Goal: Transaction & Acquisition: Purchase product/service

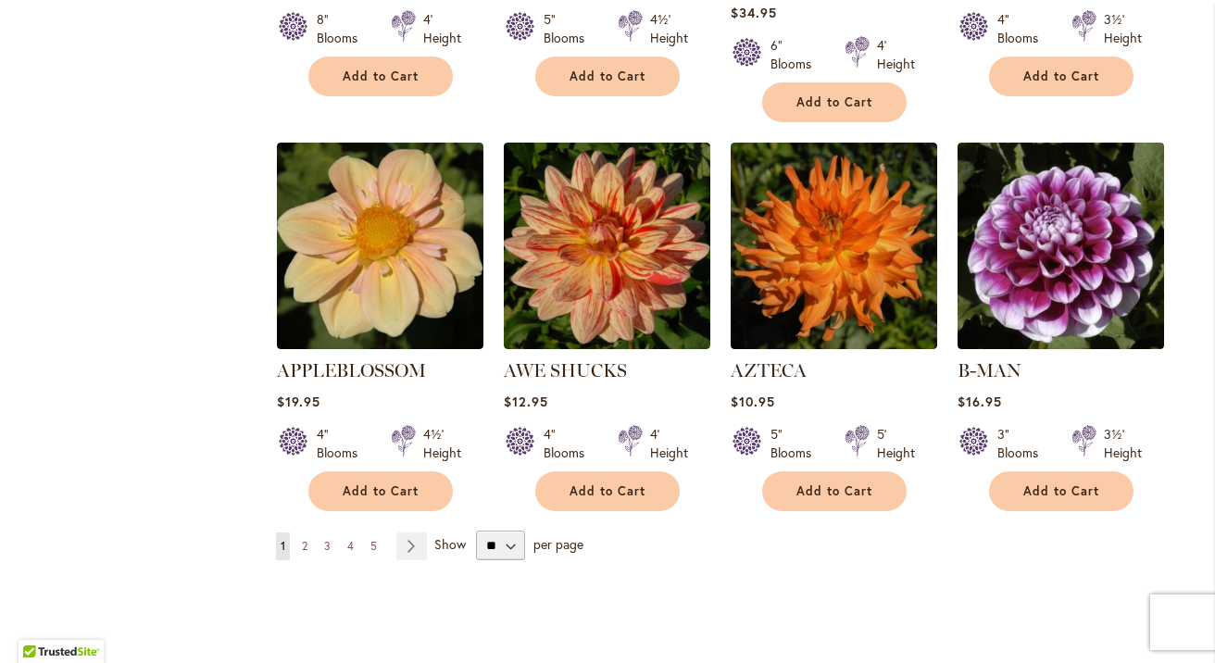
scroll to position [1504, 0]
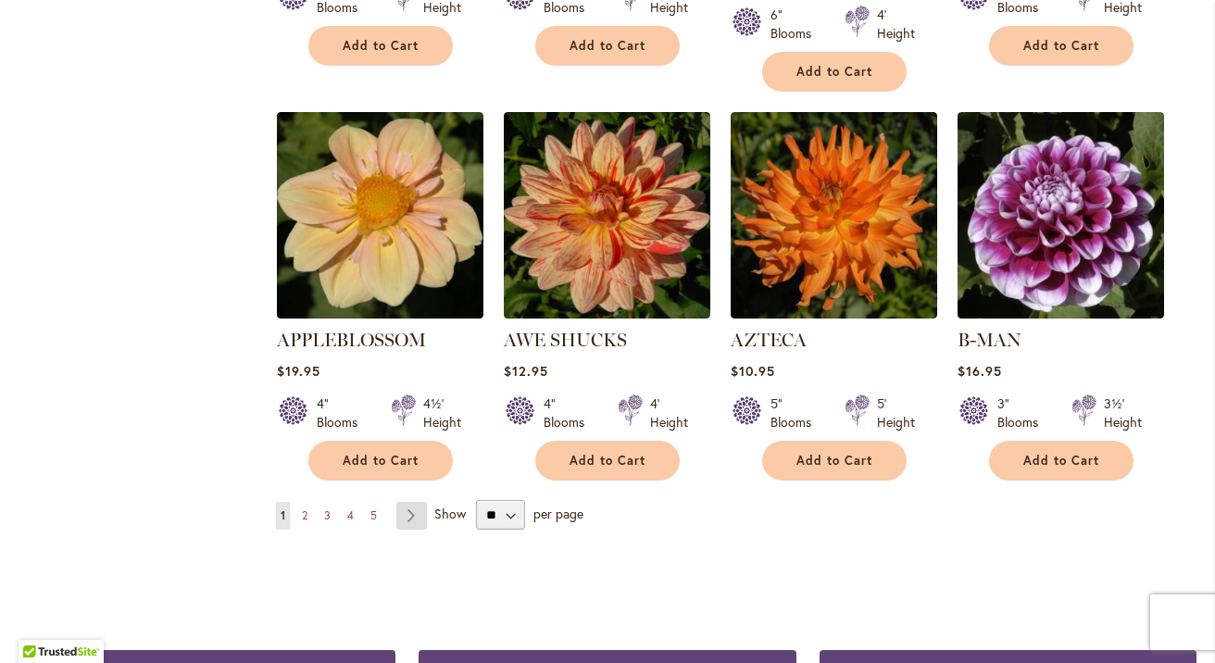
click at [407, 502] on link "Page Next" at bounding box center [411, 516] width 31 height 28
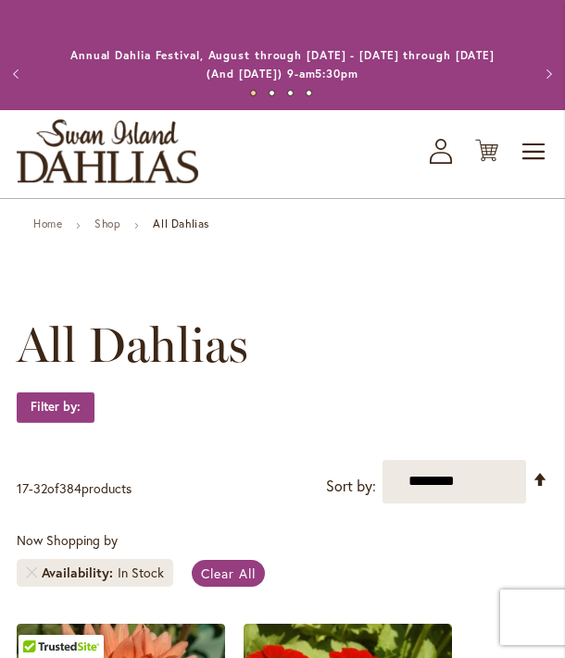
scroll to position [3243, 0]
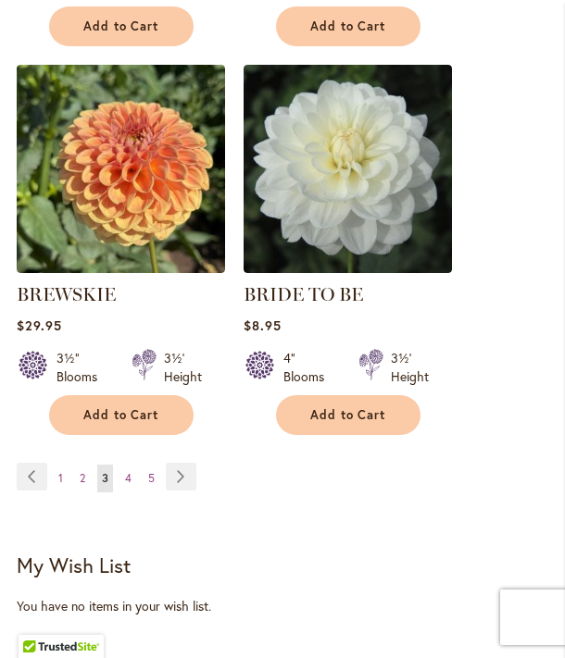
scroll to position [3284, 0]
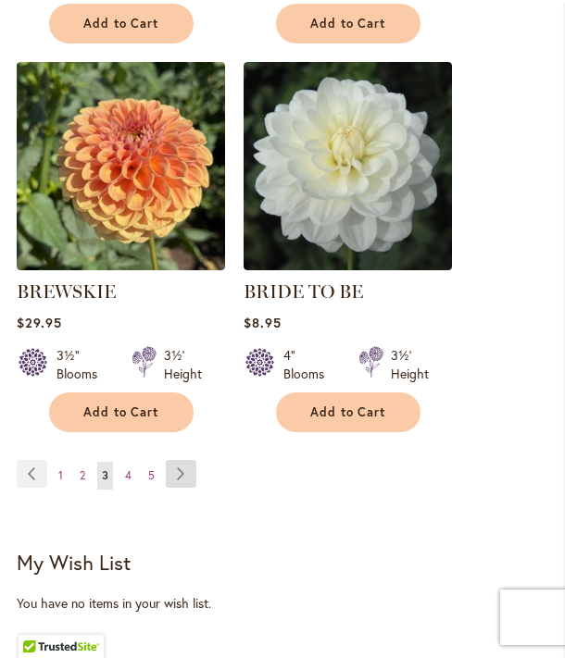
click at [189, 473] on link "Page Next" at bounding box center [181, 474] width 31 height 28
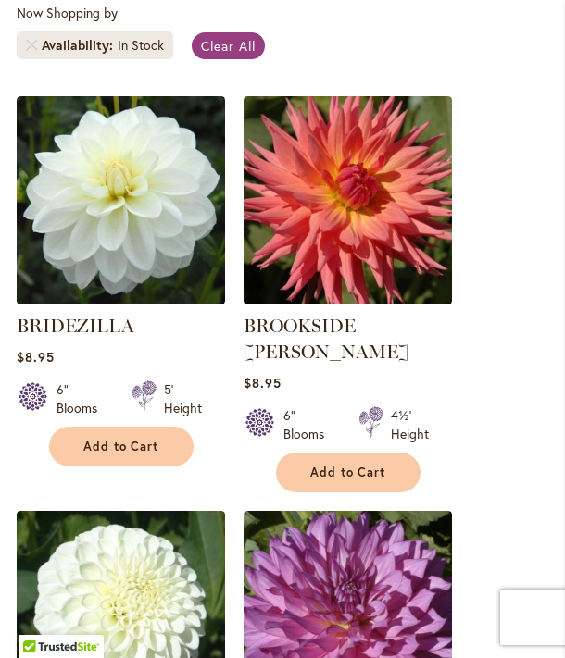
scroll to position [534, 0]
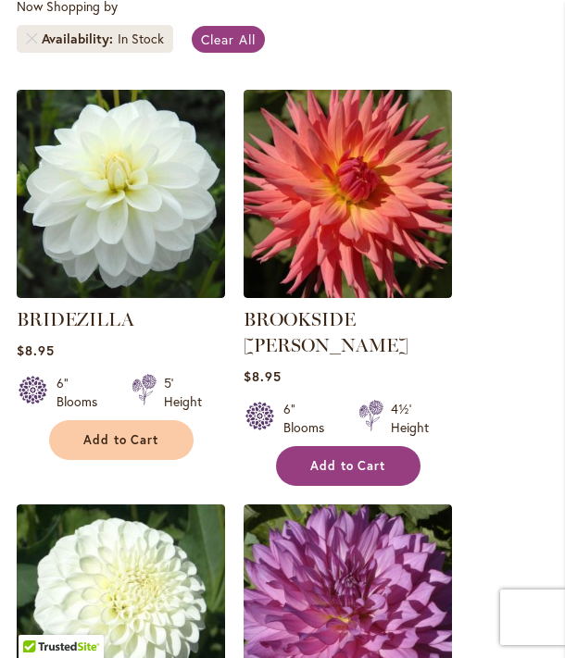
click at [362, 446] on button "Add to Cart" at bounding box center [348, 466] width 144 height 40
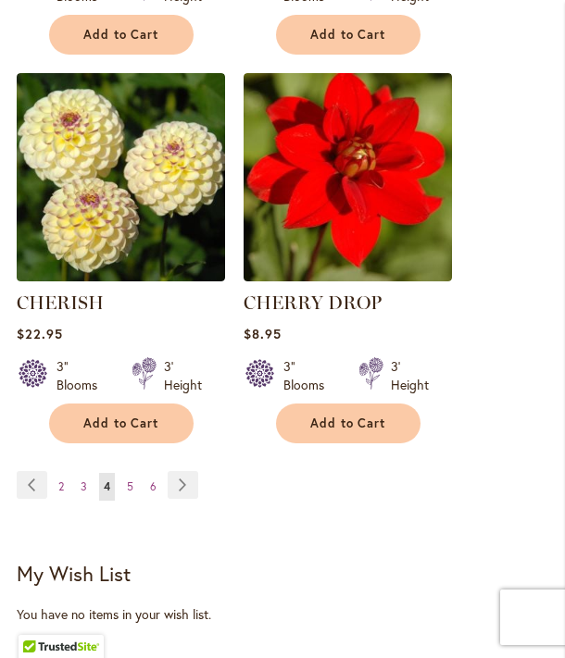
scroll to position [3405, 0]
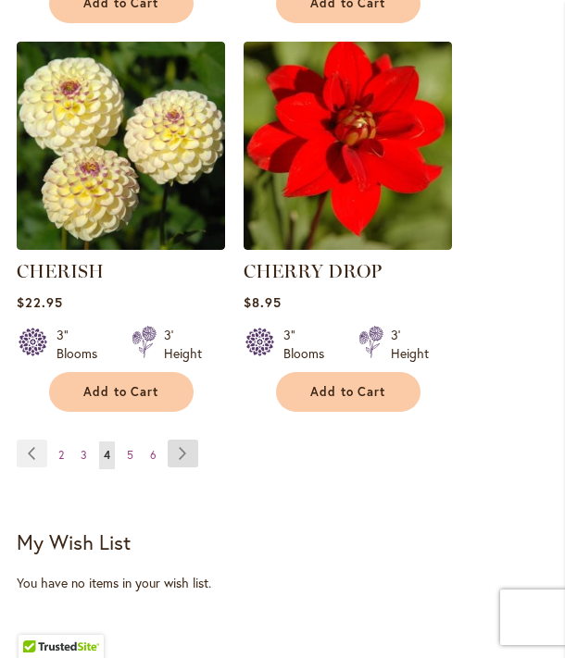
click at [180, 440] on link "Page Next" at bounding box center [183, 454] width 31 height 28
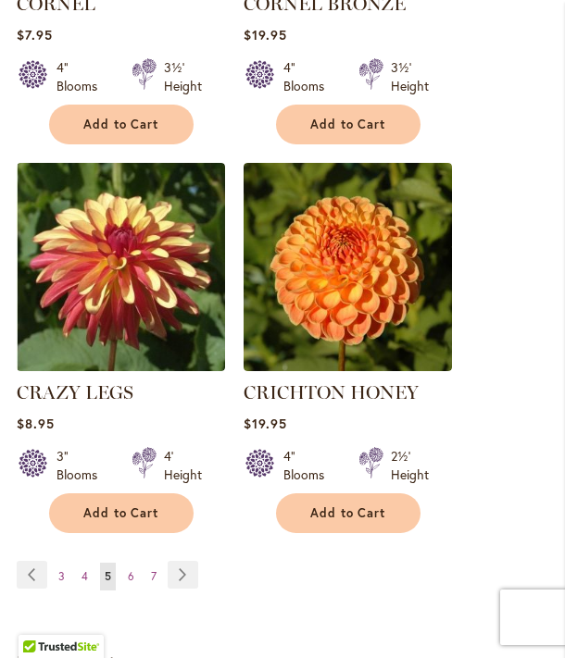
scroll to position [3236, 0]
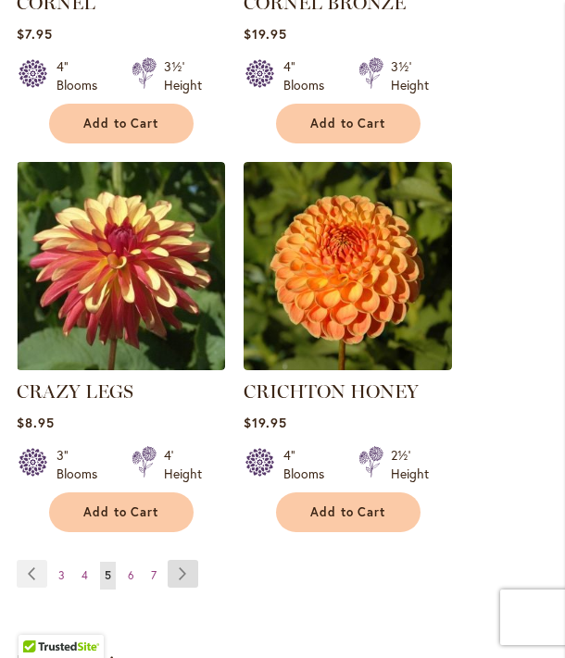
click at [183, 560] on link "Page Next" at bounding box center [183, 574] width 31 height 28
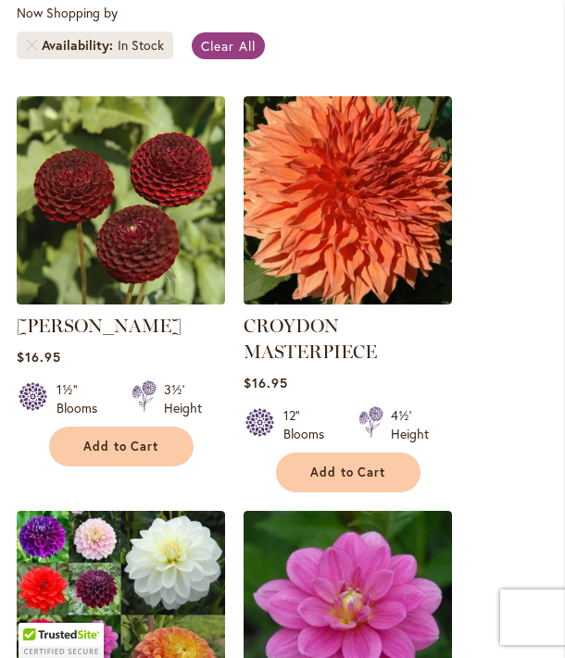
scroll to position [528, 0]
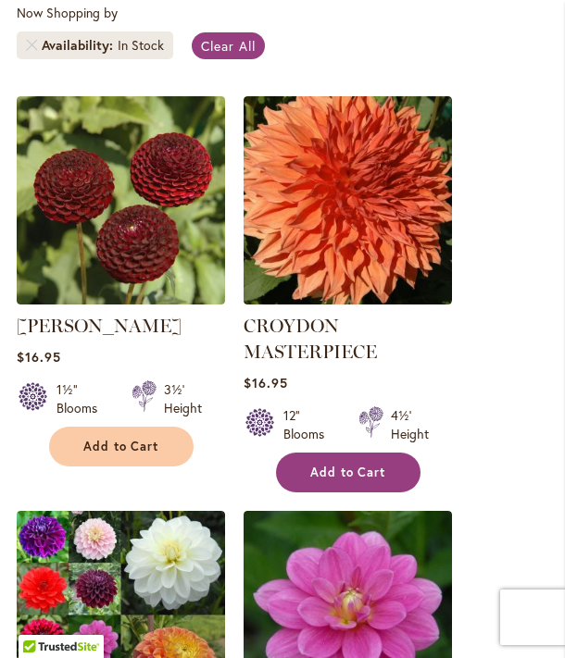
click at [364, 471] on span "Add to Cart" at bounding box center [348, 473] width 76 height 16
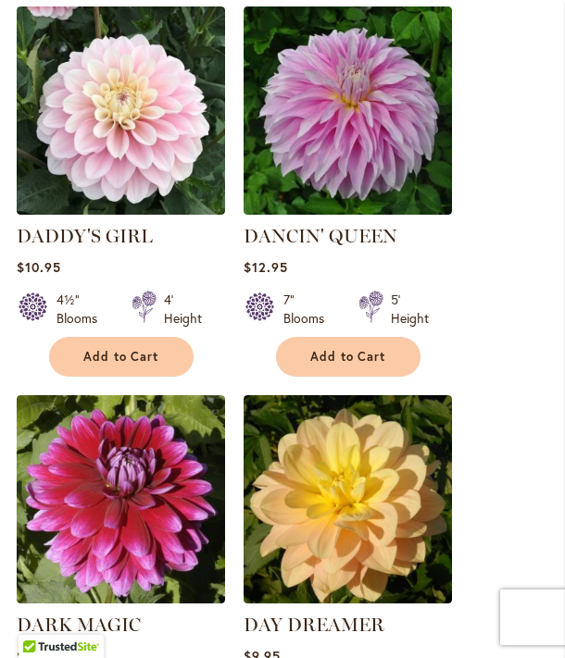
scroll to position [1877, 0]
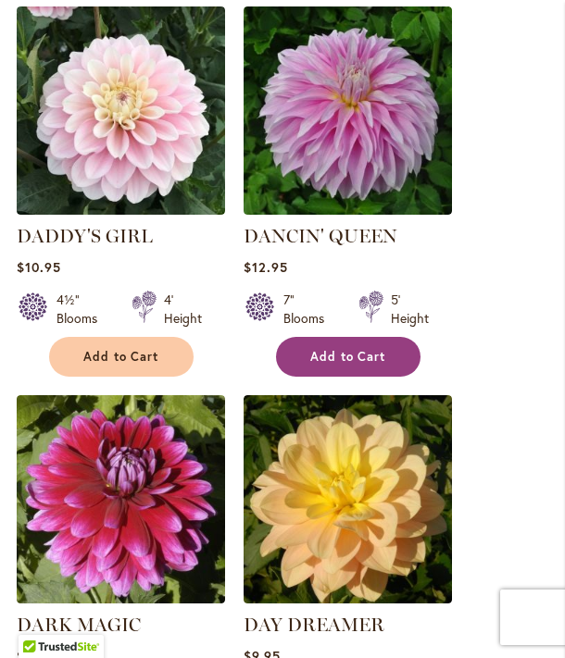
click at [357, 362] on span "Add to Cart" at bounding box center [348, 357] width 76 height 16
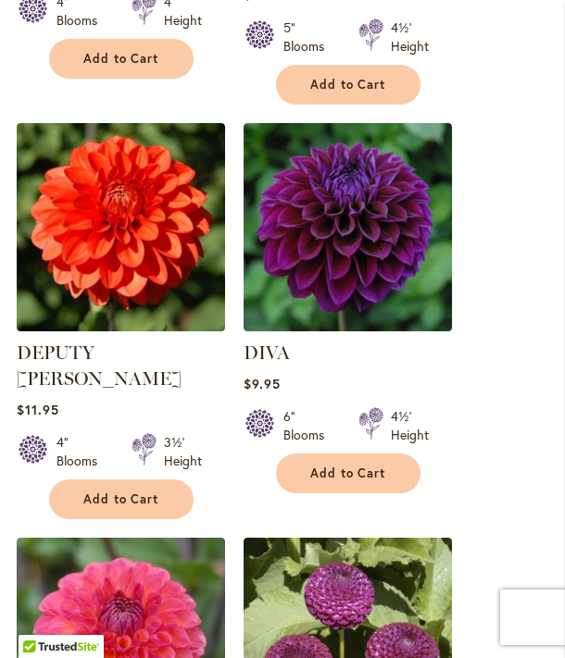
scroll to position [2953, 0]
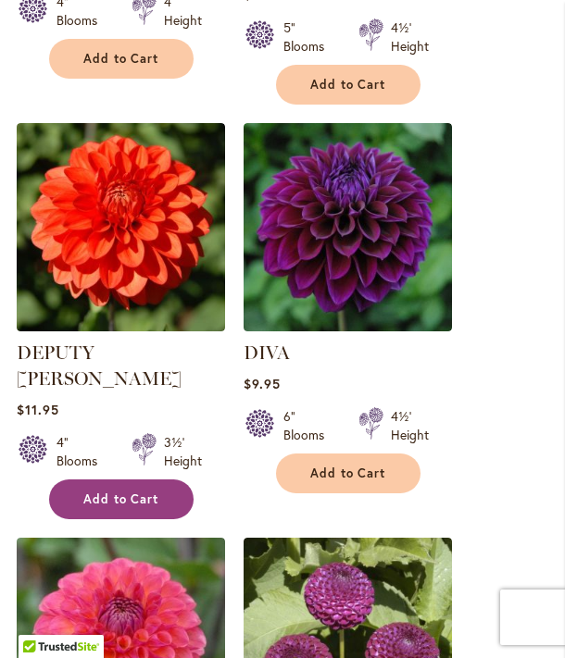
click at [135, 492] on span "Add to Cart" at bounding box center [121, 500] width 76 height 16
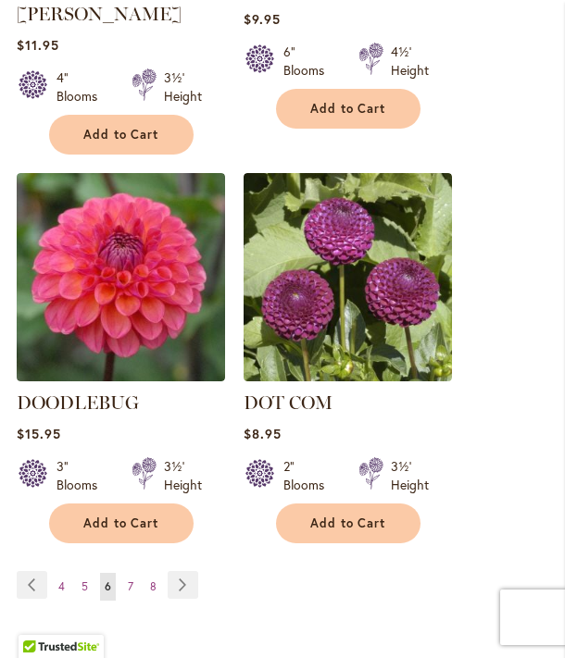
scroll to position [3317, 0]
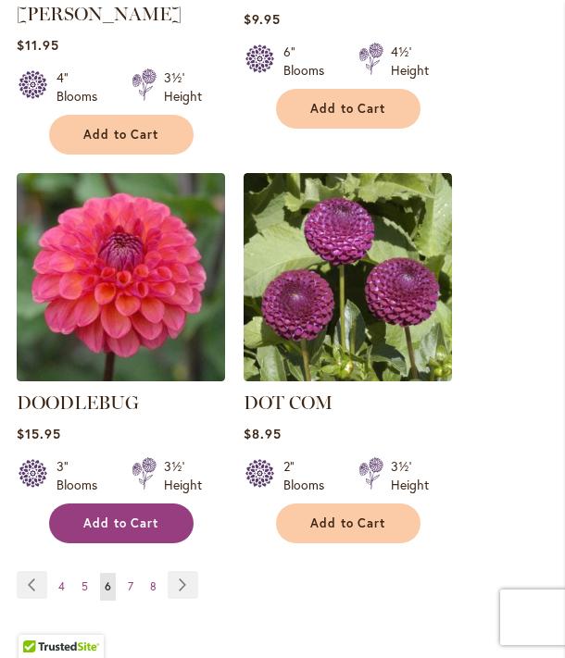
click at [167, 504] on button "Add to Cart" at bounding box center [121, 524] width 144 height 40
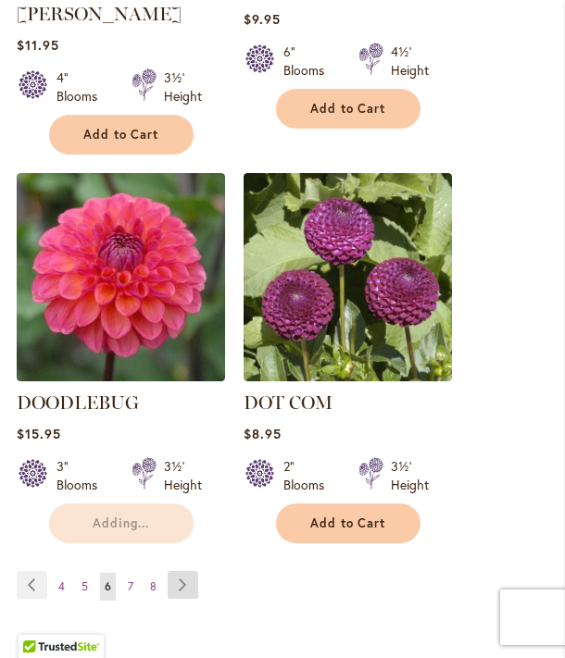
click at [179, 571] on link "Page Next" at bounding box center [183, 585] width 31 height 28
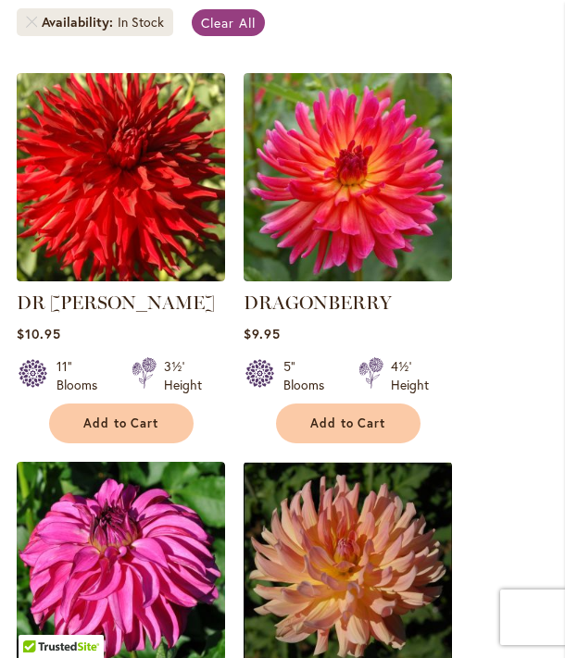
scroll to position [562, 0]
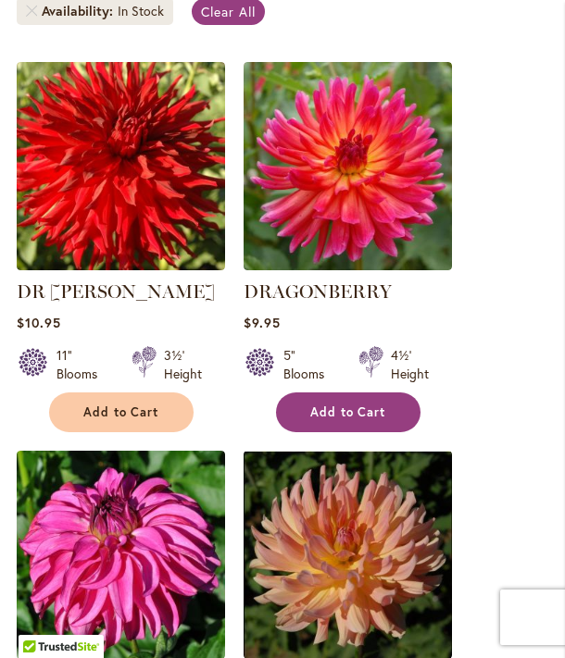
click at [370, 414] on span "Add to Cart" at bounding box center [348, 413] width 76 height 16
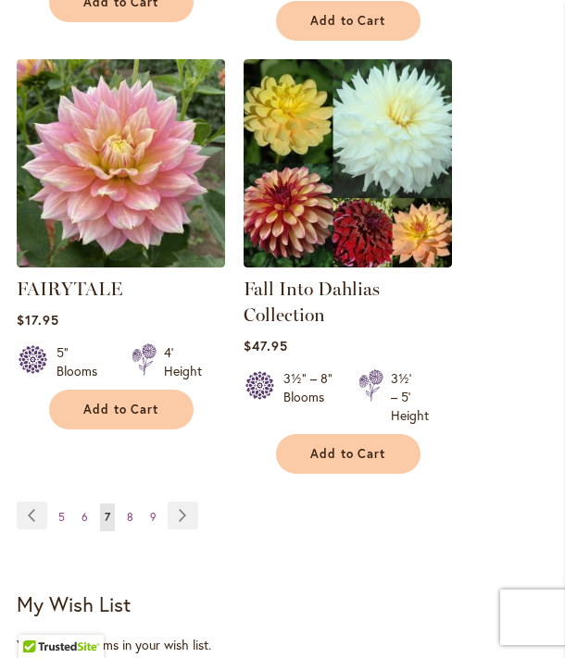
scroll to position [3392, 0]
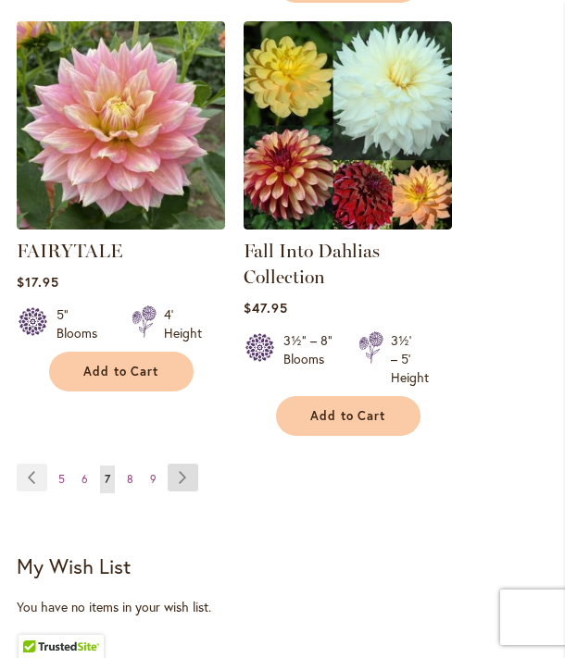
click at [188, 484] on link "Page Next" at bounding box center [183, 478] width 31 height 28
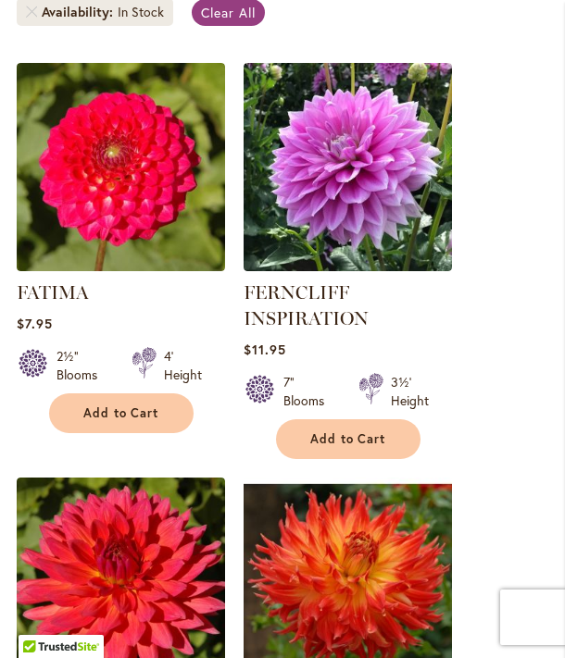
scroll to position [561, 0]
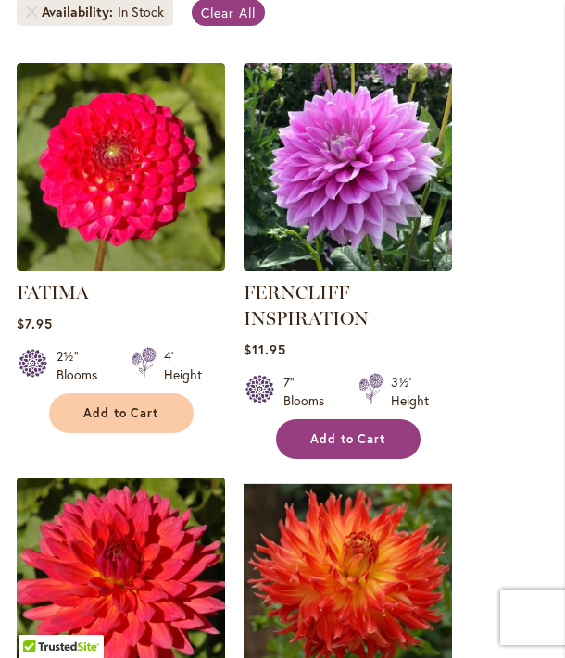
click at [369, 431] on span "Add to Cart" at bounding box center [348, 439] width 76 height 16
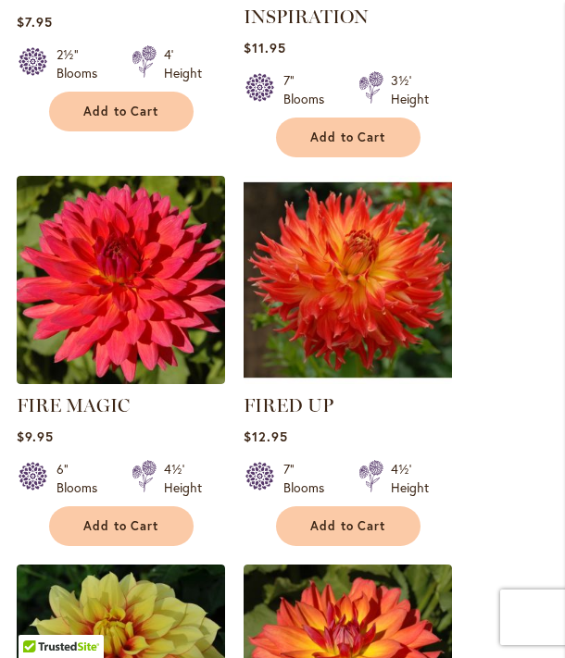
scroll to position [928, 0]
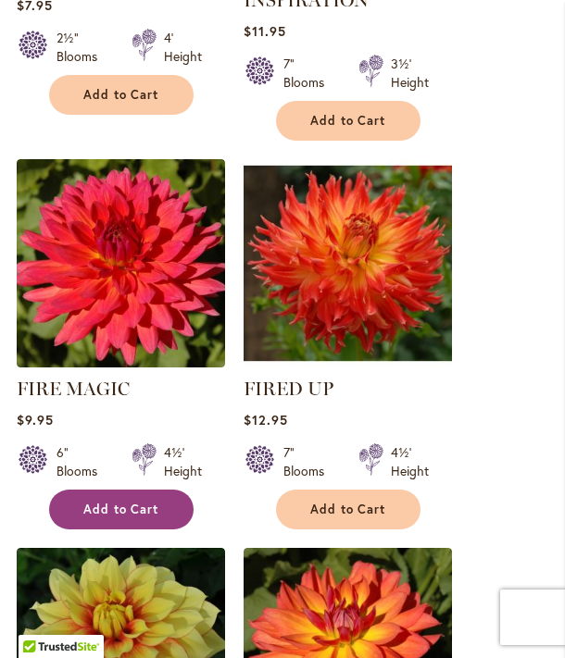
click at [142, 515] on span "Add to Cart" at bounding box center [121, 510] width 76 height 16
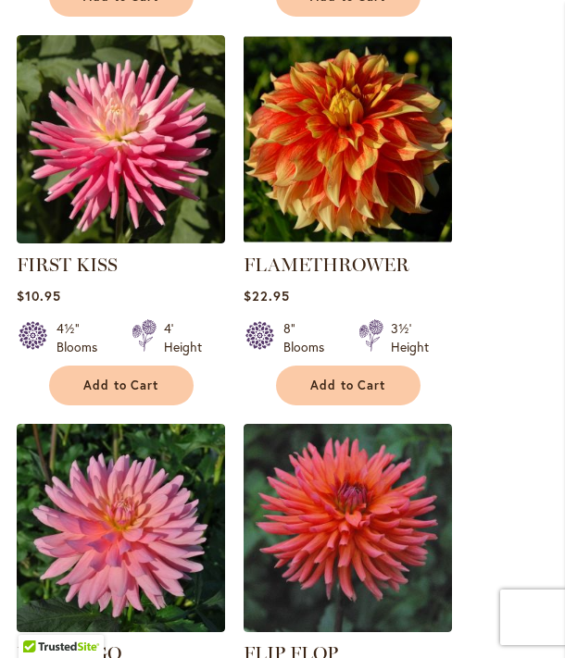
scroll to position [1830, 0]
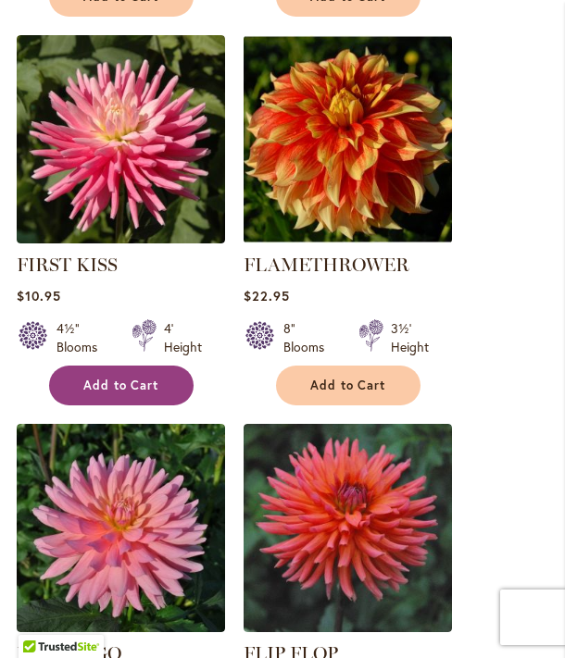
click at [111, 386] on span "Add to Cart" at bounding box center [121, 386] width 76 height 16
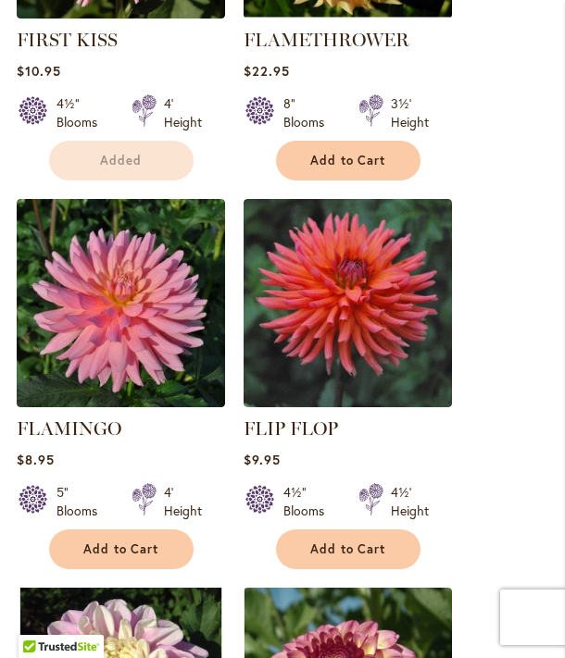
scroll to position [2110, 0]
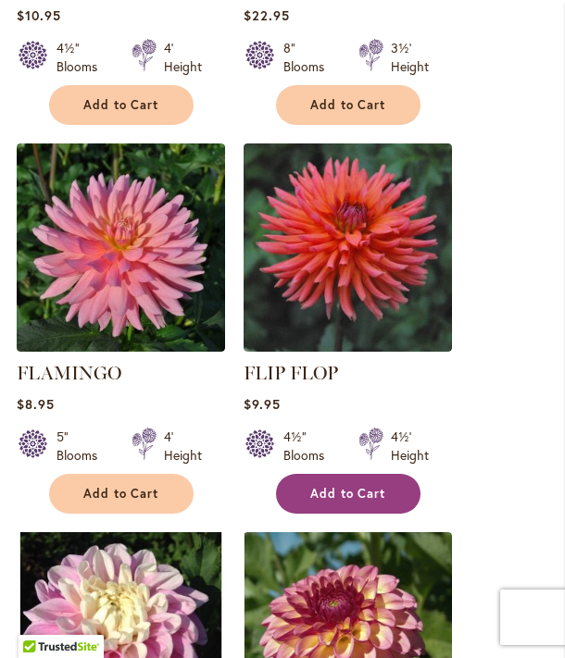
click at [346, 488] on span "Add to Cart" at bounding box center [348, 494] width 76 height 16
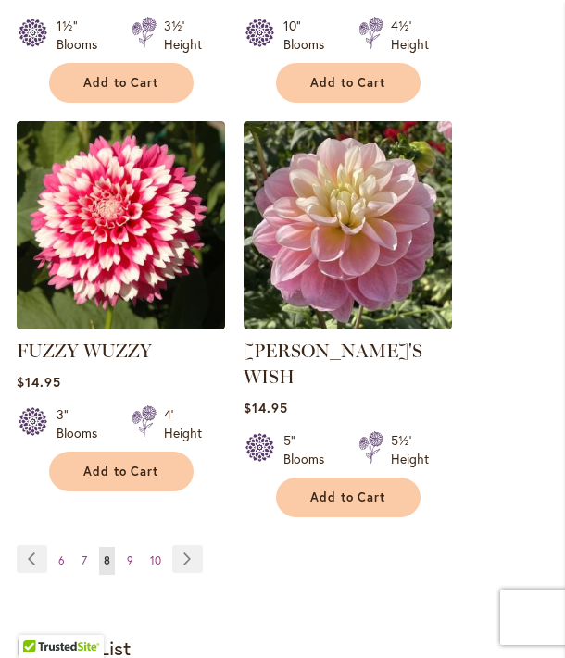
scroll to position [3351, 0]
click at [194, 545] on link "Page Next" at bounding box center [187, 559] width 31 height 28
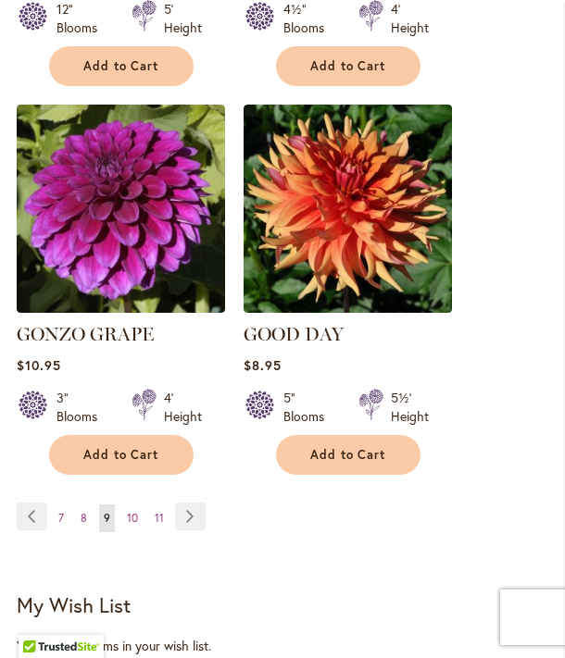
scroll to position [3347, 0]
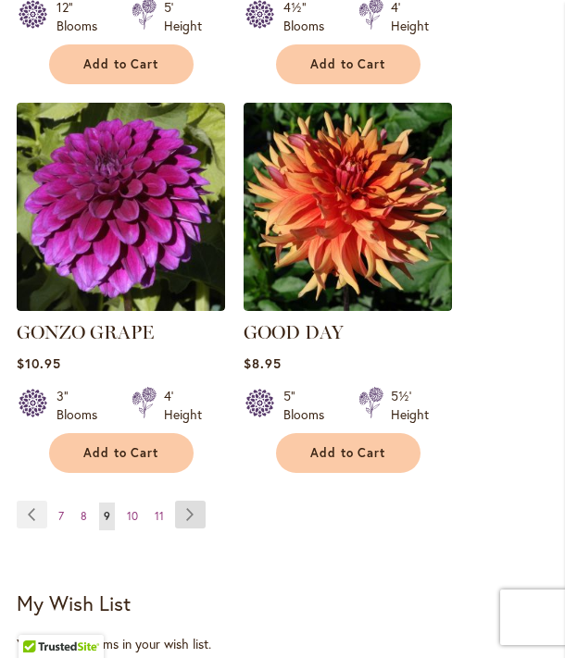
click at [195, 501] on link "Page Next" at bounding box center [190, 515] width 31 height 28
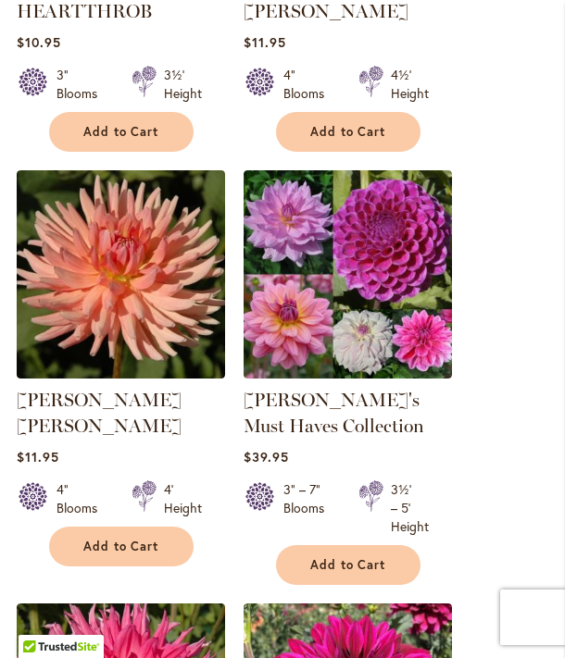
scroll to position [2428, 0]
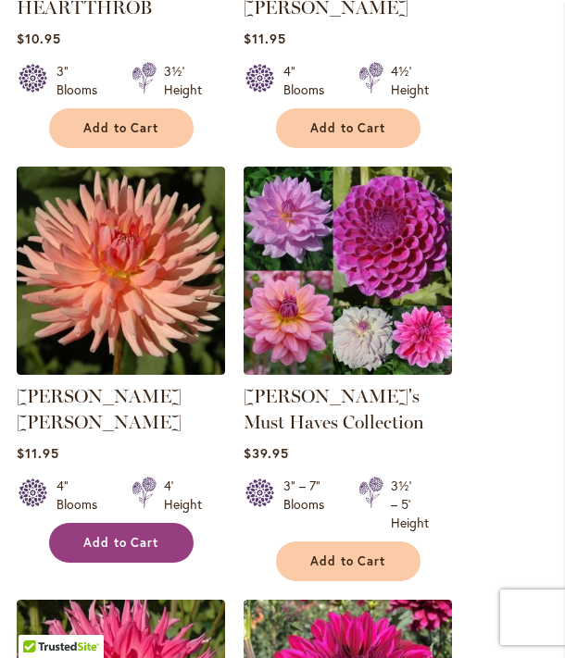
click at [127, 535] on span "Add to Cart" at bounding box center [121, 543] width 76 height 16
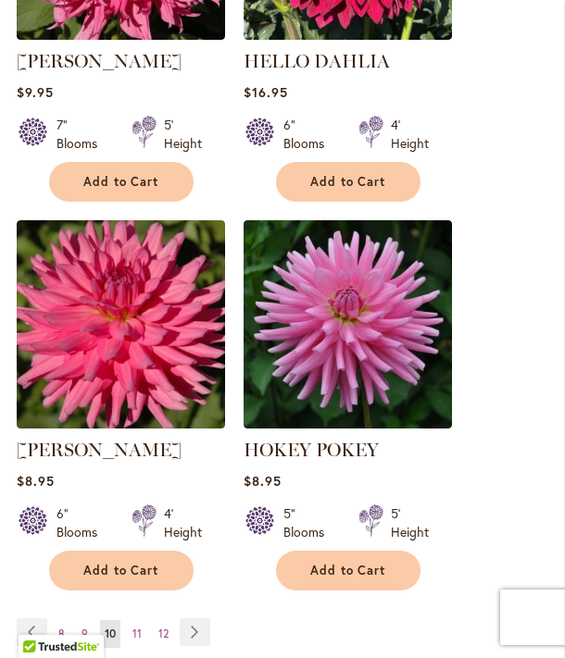
scroll to position [3248, 0]
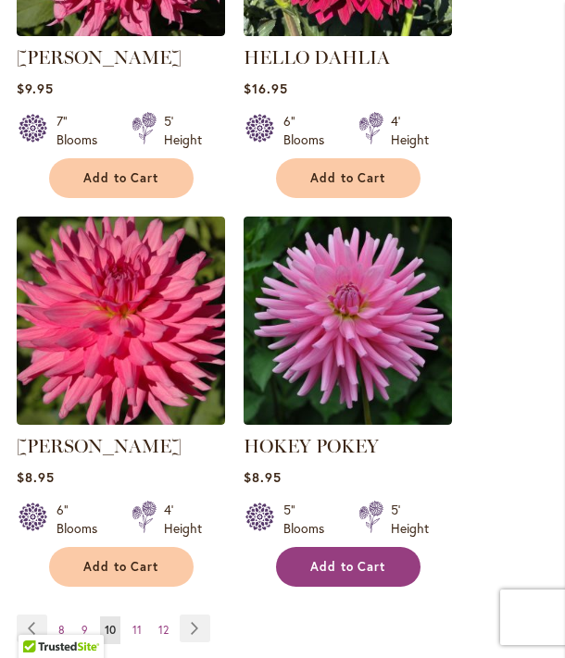
click at [372, 560] on span "Add to Cart" at bounding box center [348, 567] width 76 height 16
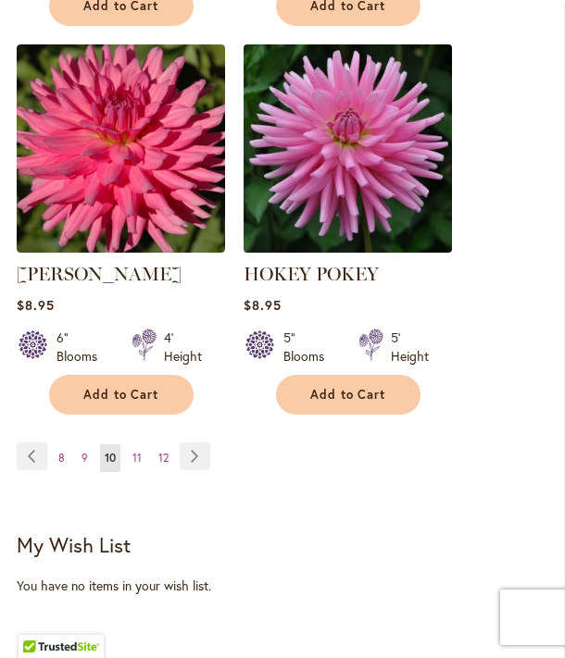
scroll to position [3444, 0]
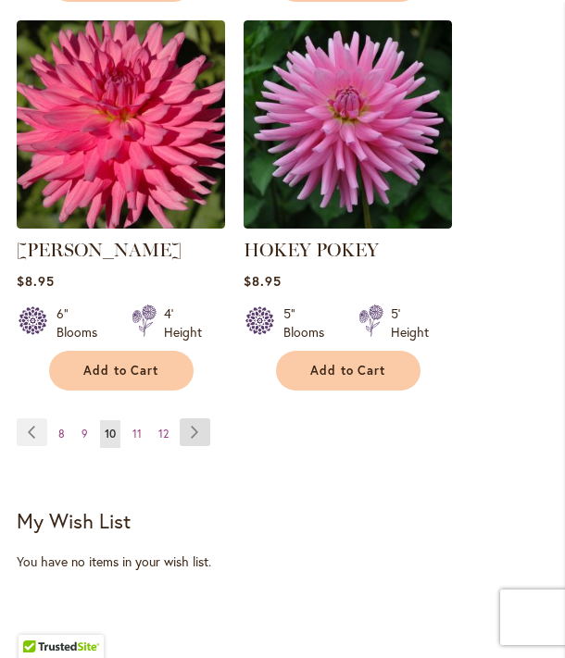
click at [189, 431] on link "Page Next" at bounding box center [195, 433] width 31 height 28
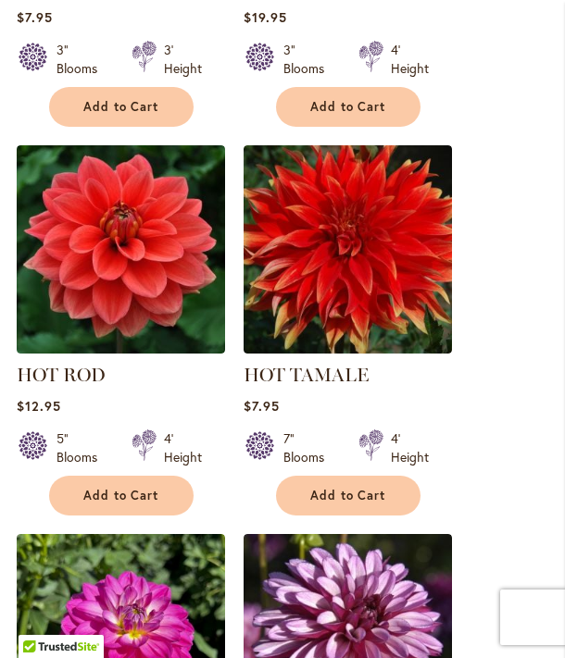
scroll to position [1690, 0]
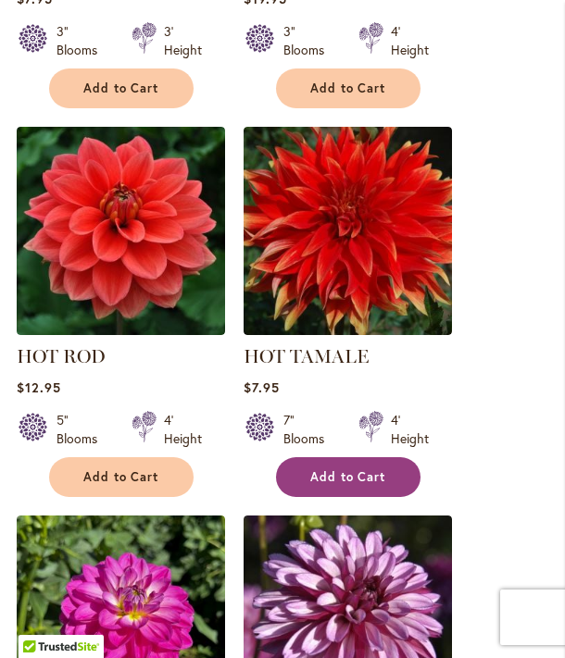
click at [372, 471] on span "Add to Cart" at bounding box center [348, 477] width 76 height 16
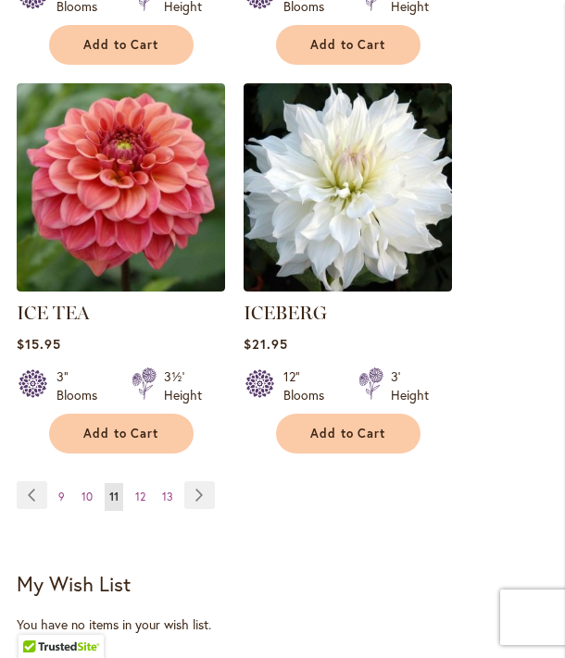
scroll to position [3366, 0]
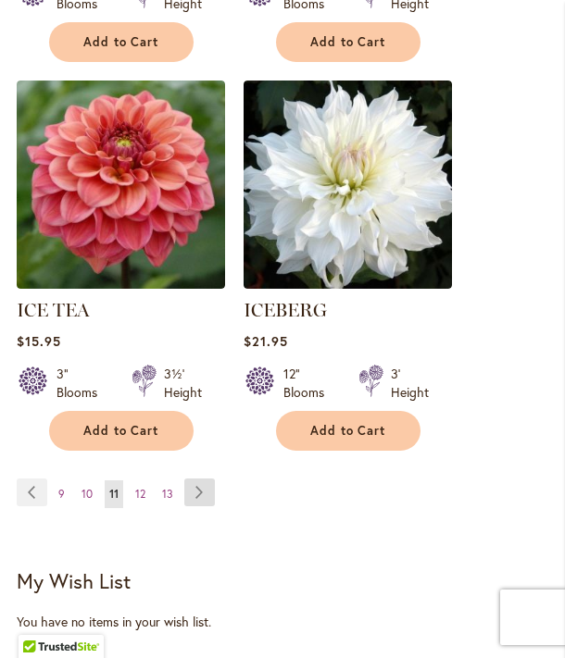
click at [206, 479] on link "Page Next" at bounding box center [199, 493] width 31 height 28
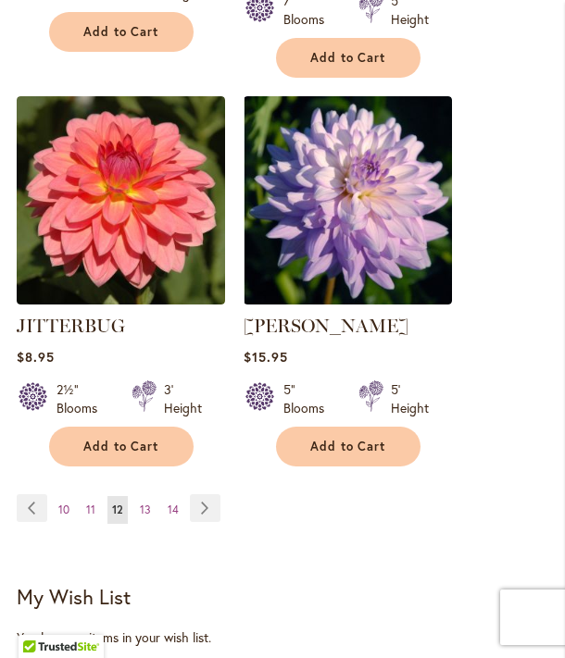
scroll to position [3349, 0]
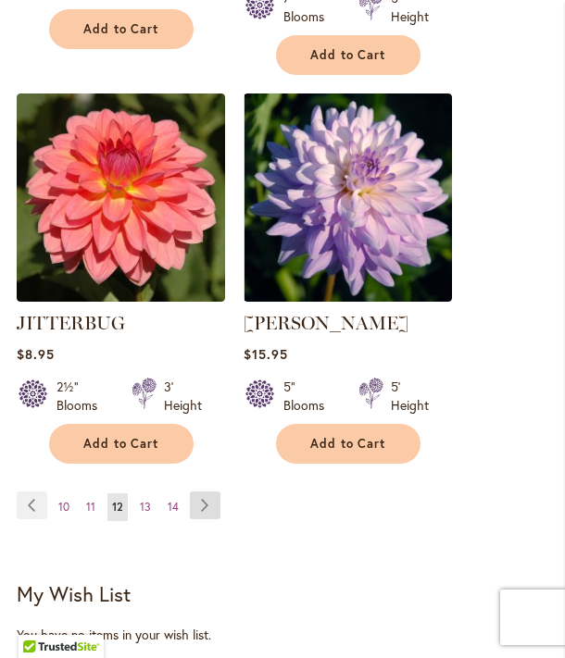
click at [208, 492] on link "Page Next" at bounding box center [205, 506] width 31 height 28
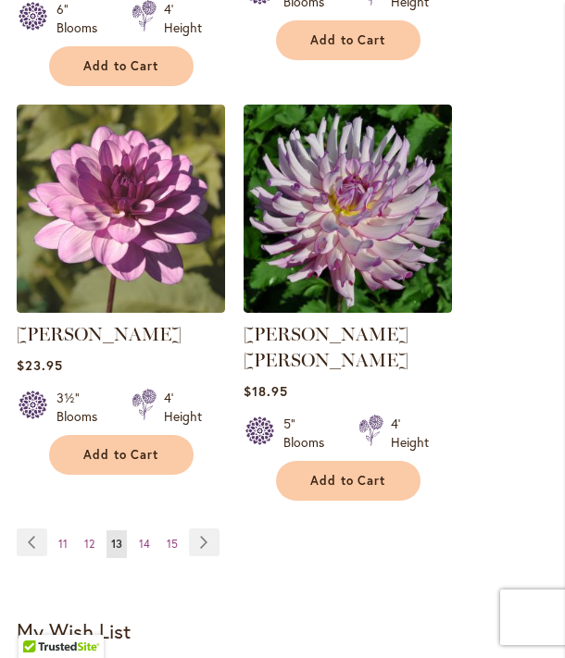
scroll to position [3286, 0]
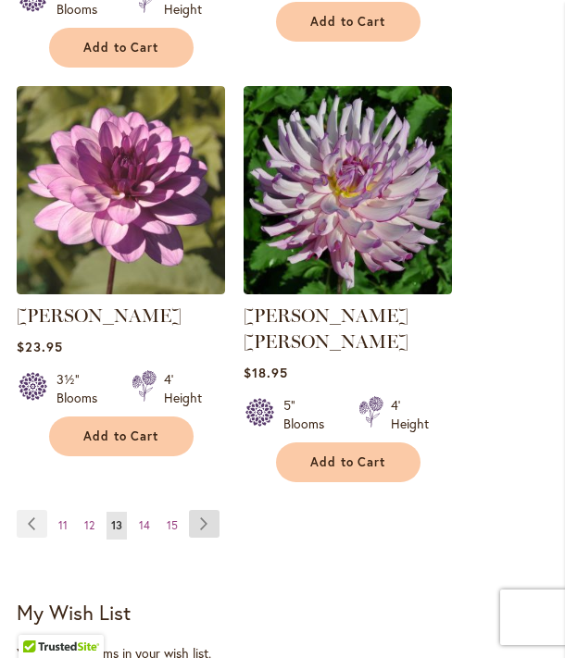
click at [207, 510] on link "Page Next" at bounding box center [204, 524] width 31 height 28
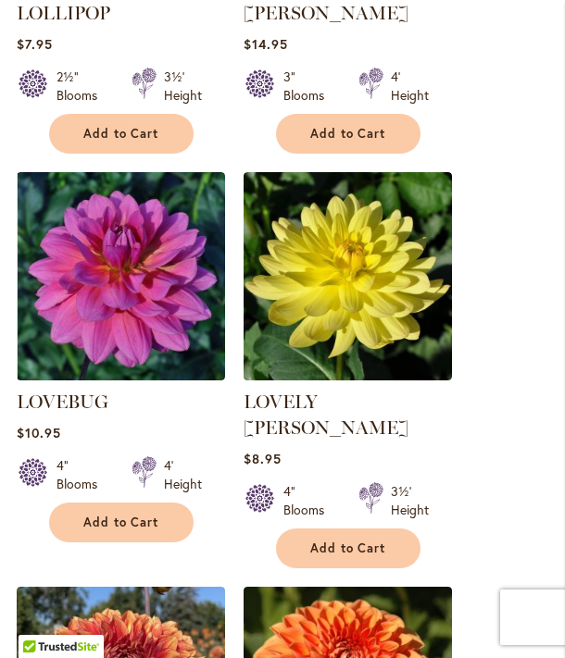
scroll to position [2835, 0]
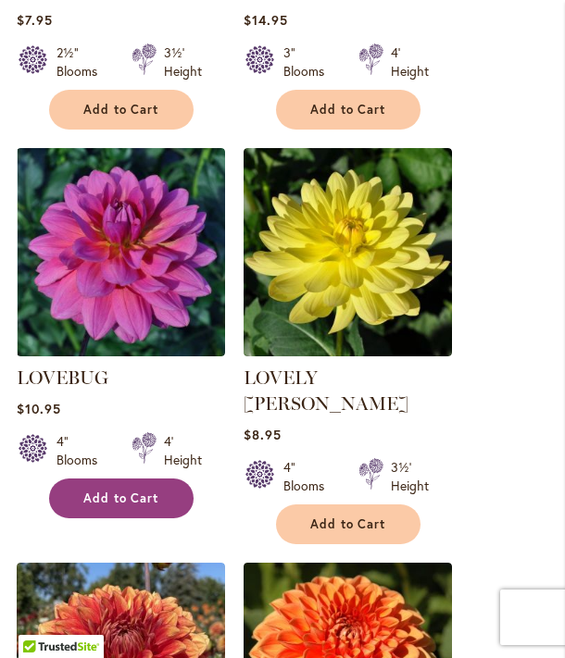
click at [119, 491] on span "Add to Cart" at bounding box center [121, 499] width 76 height 16
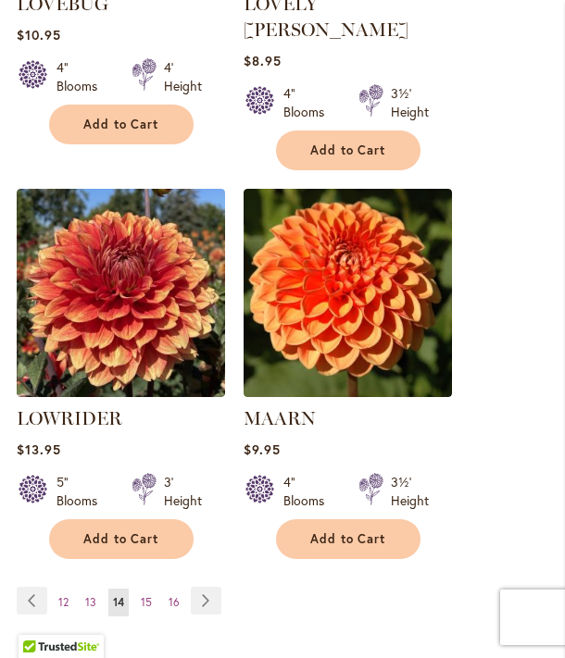
scroll to position [3269, 0]
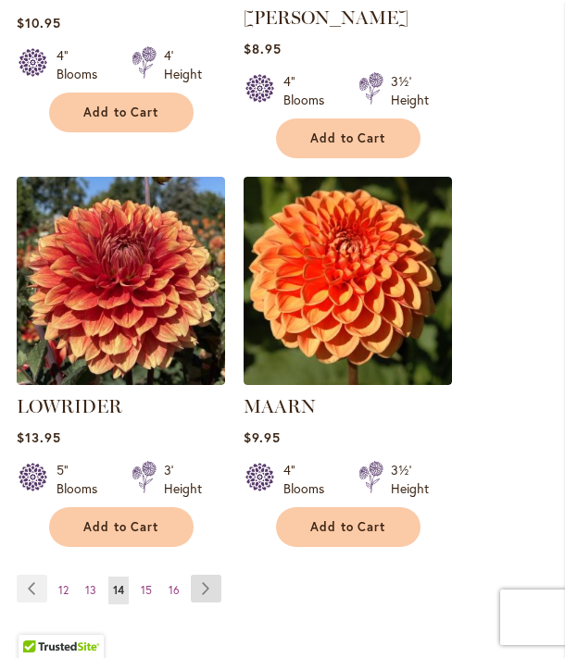
click at [211, 575] on link "Page Next" at bounding box center [206, 589] width 31 height 28
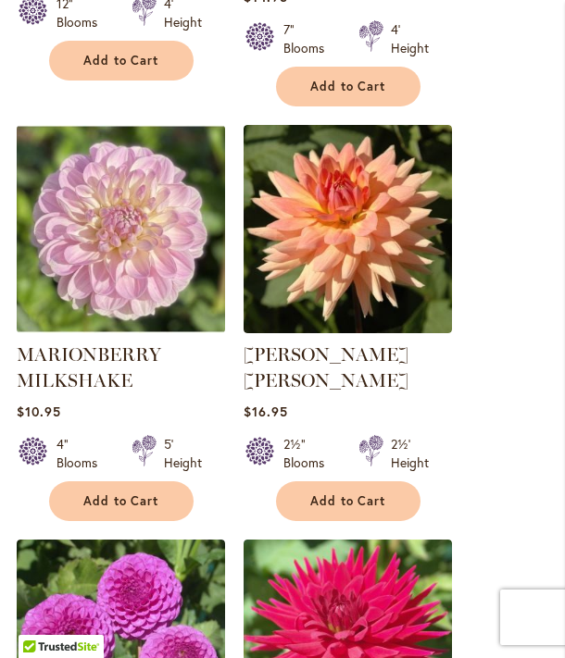
scroll to position [2487, 0]
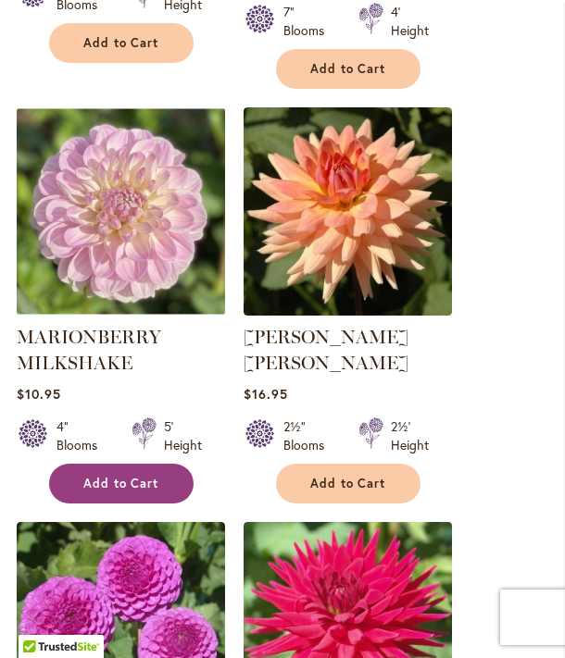
click at [155, 476] on span "Add to Cart" at bounding box center [121, 484] width 76 height 16
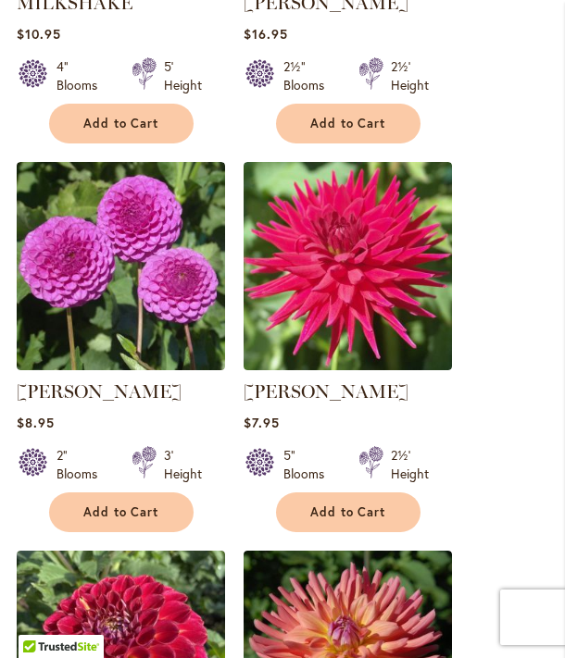
scroll to position [2906, 0]
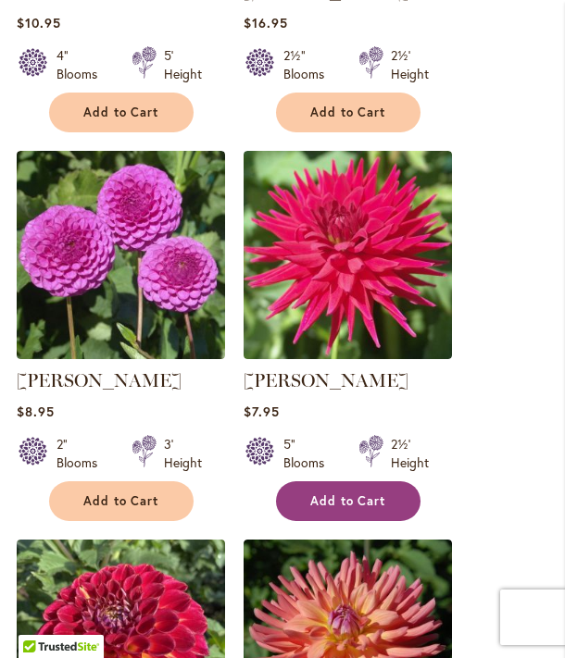
click at [349, 494] on span "Add to Cart" at bounding box center [348, 502] width 76 height 16
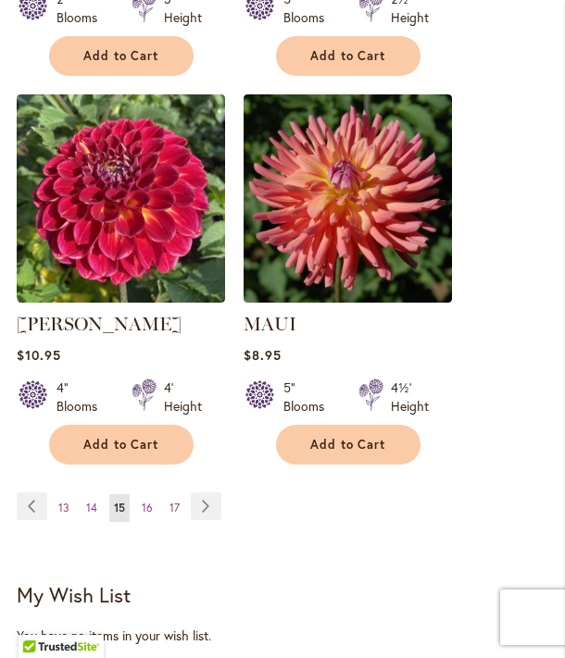
scroll to position [3354, 0]
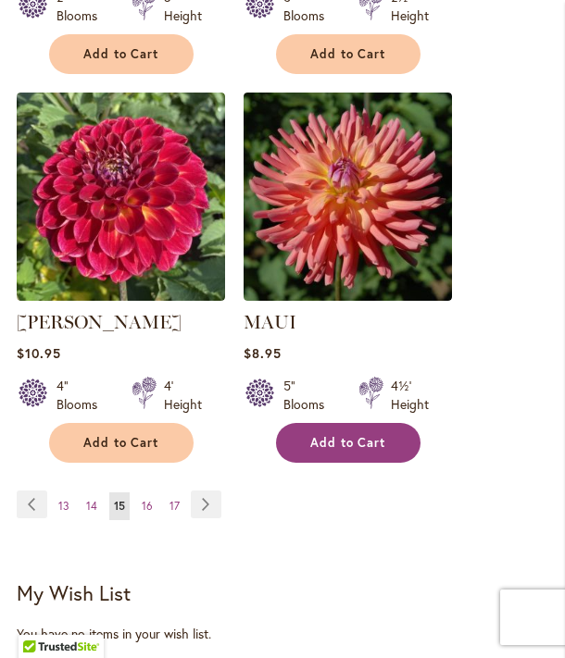
click at [377, 435] on span "Add to Cart" at bounding box center [348, 443] width 76 height 16
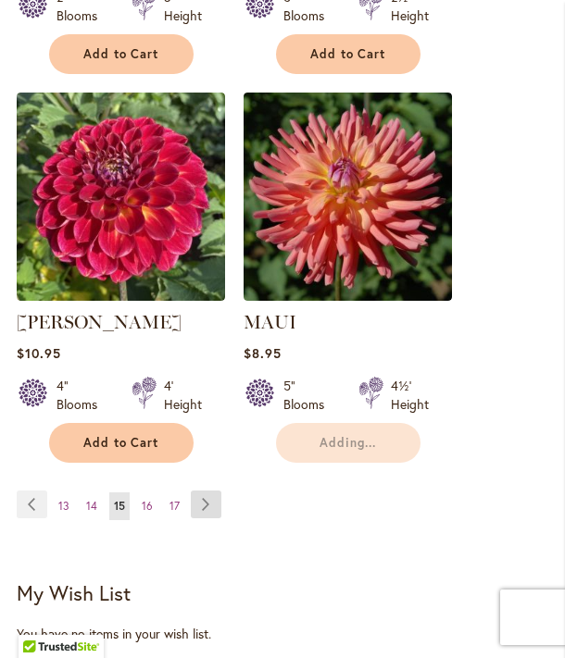
click at [208, 491] on link "Page Next" at bounding box center [206, 505] width 31 height 28
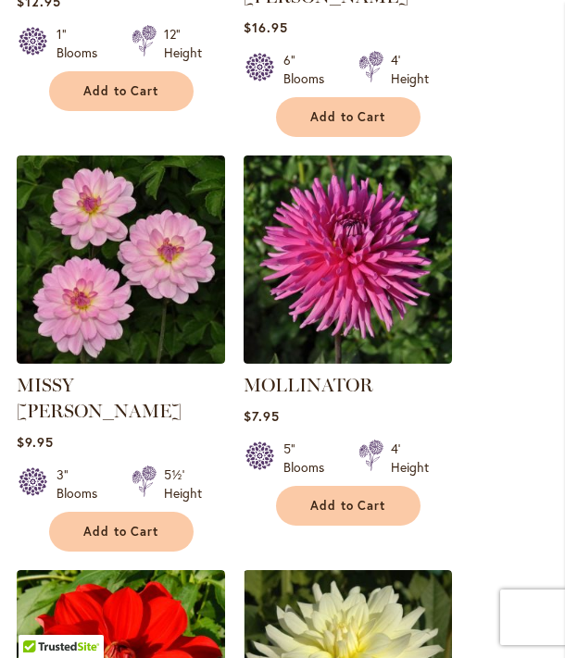
scroll to position [2058, 0]
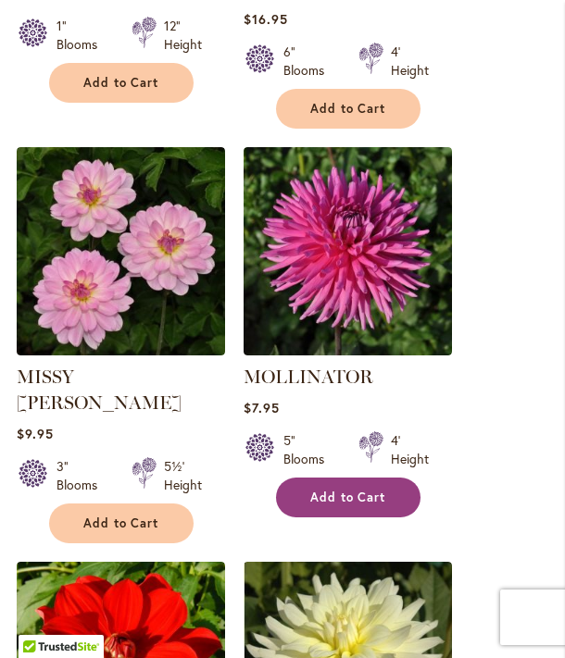
click at [373, 490] on span "Add to Cart" at bounding box center [348, 498] width 76 height 16
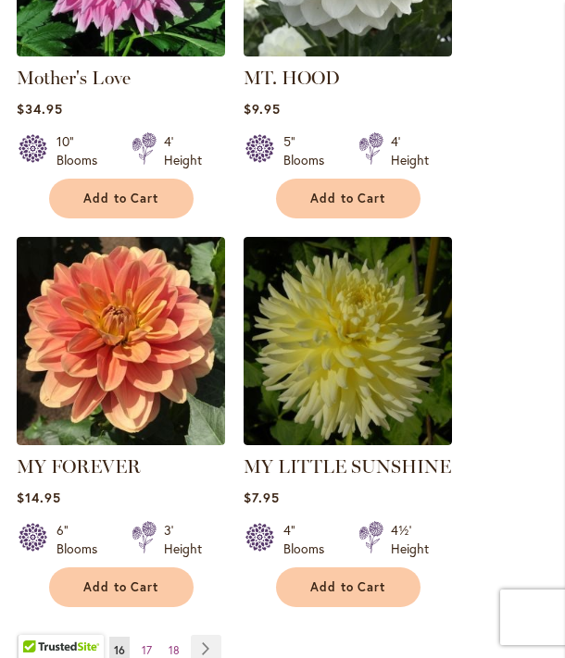
scroll to position [3235, 0]
click at [201, 635] on link "Page Next" at bounding box center [206, 649] width 31 height 28
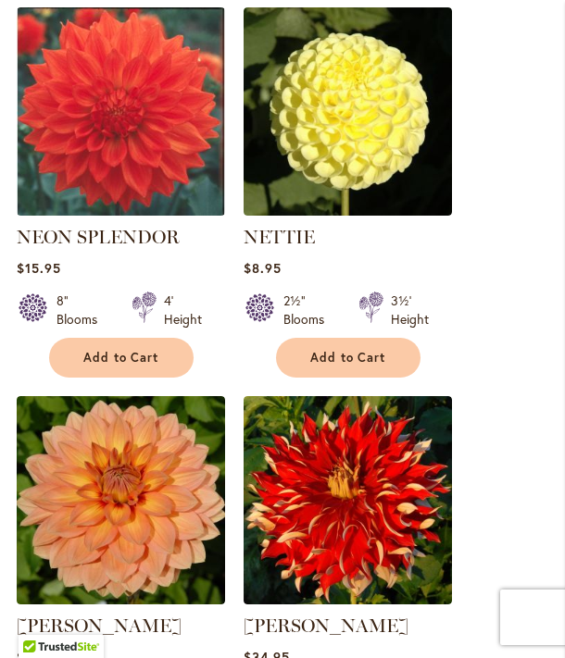
scroll to position [1394, 0]
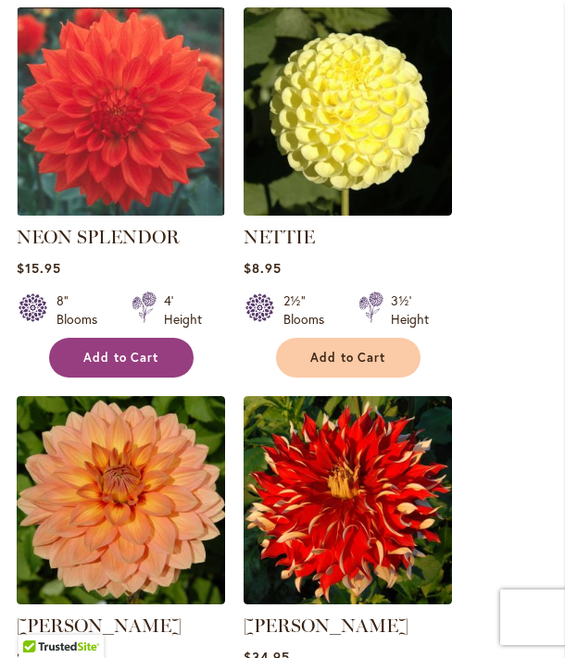
click at [138, 355] on span "Add to Cart" at bounding box center [121, 358] width 76 height 16
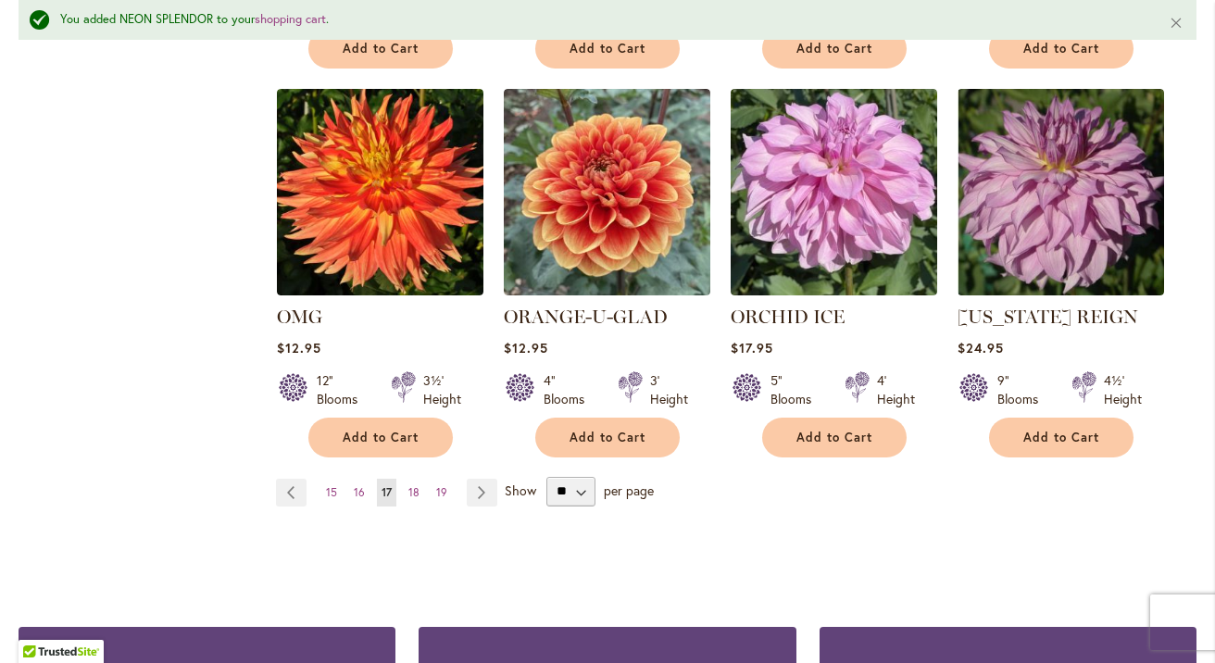
scroll to position [1543, 0]
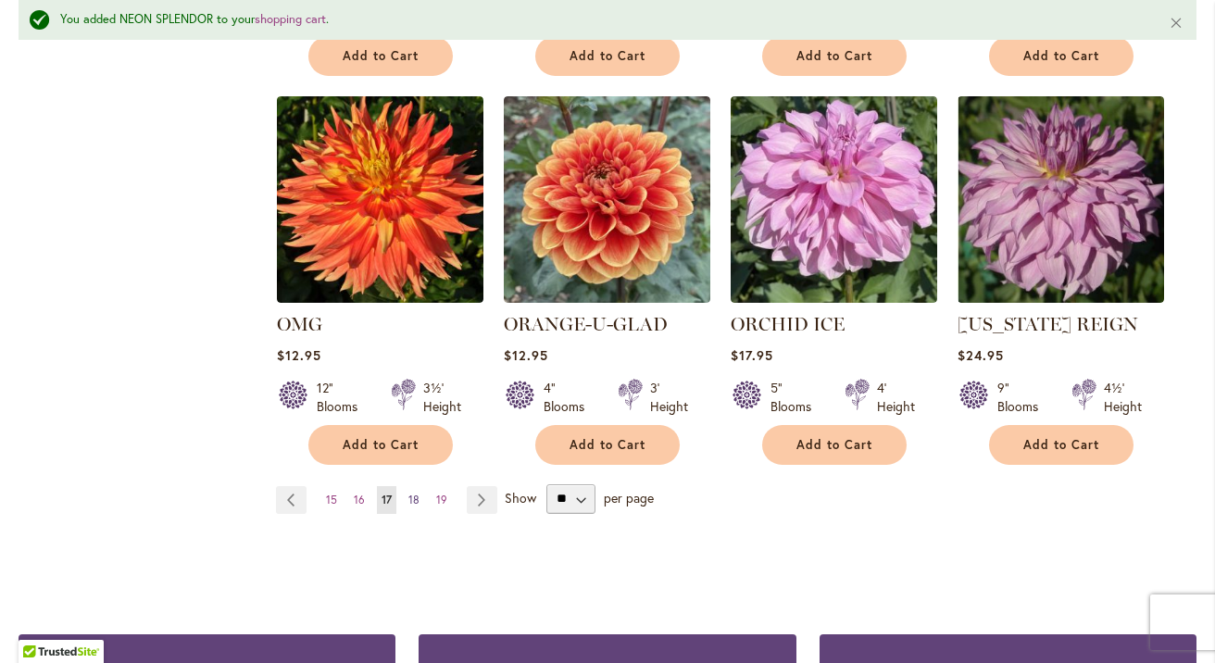
click at [410, 497] on span "18" at bounding box center [413, 500] width 11 height 14
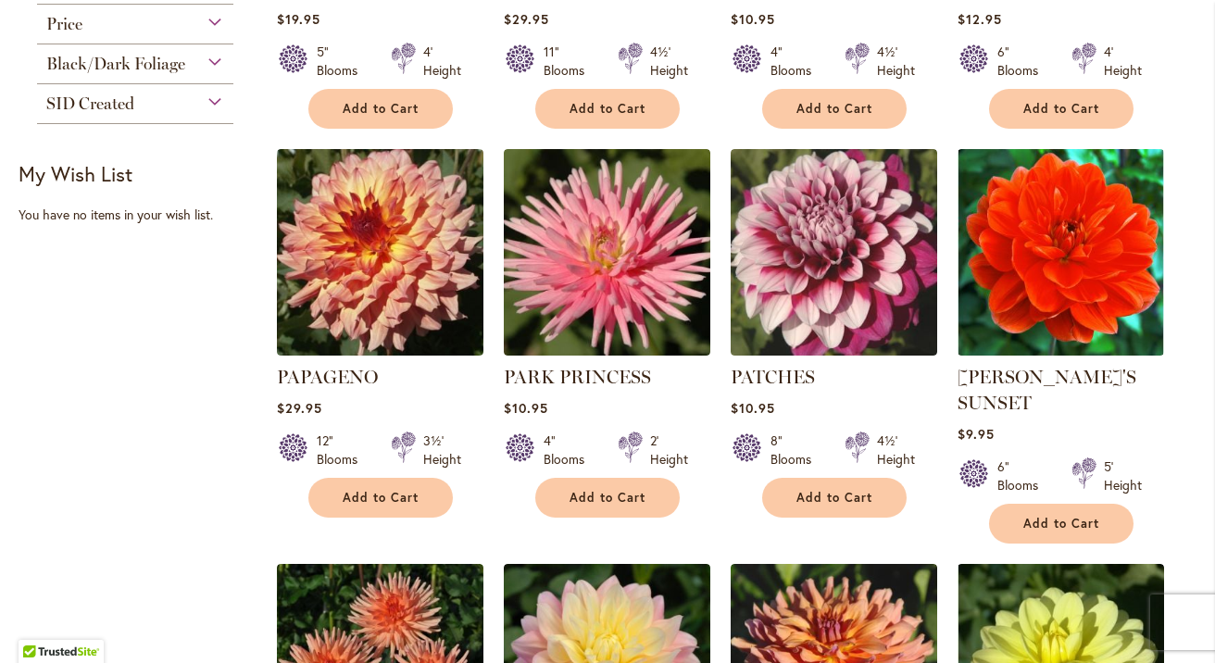
scroll to position [683, 0]
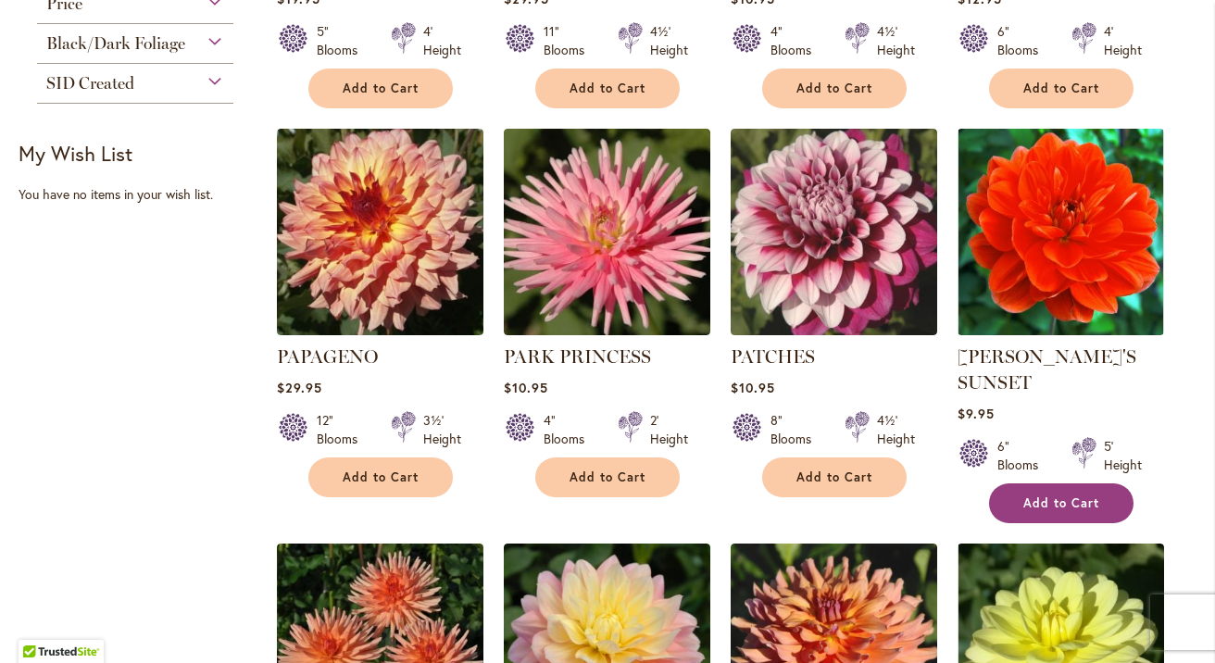
click at [1068, 506] on span "Add to Cart" at bounding box center [1061, 503] width 76 height 16
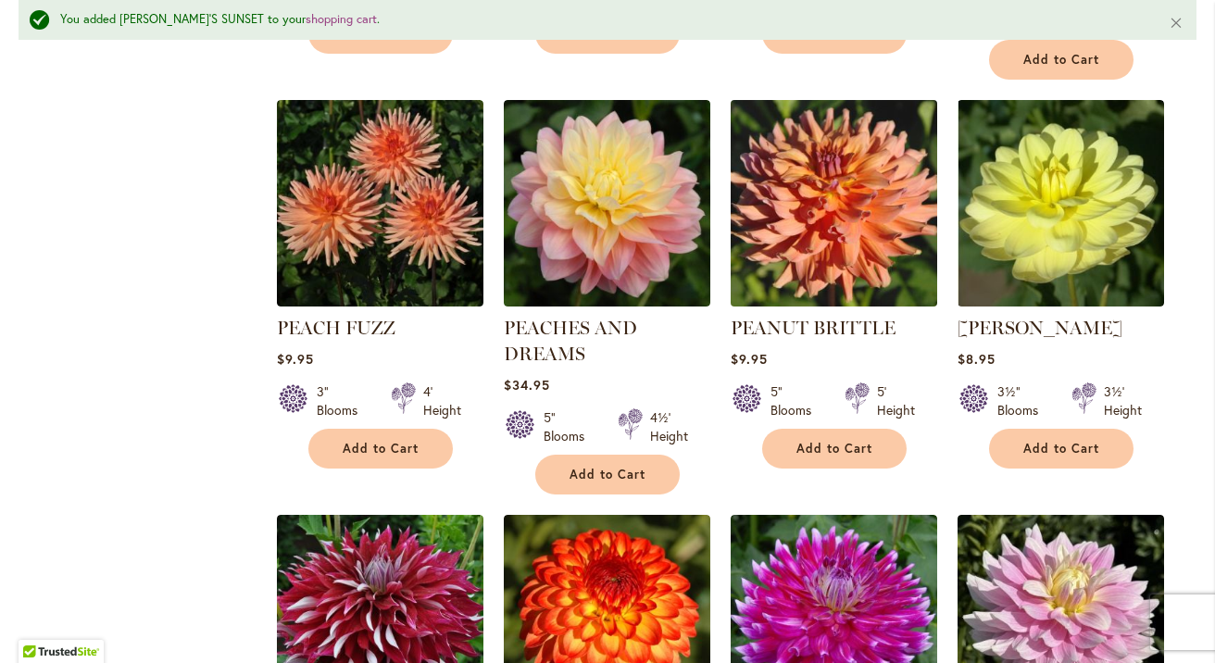
scroll to position [1178, 0]
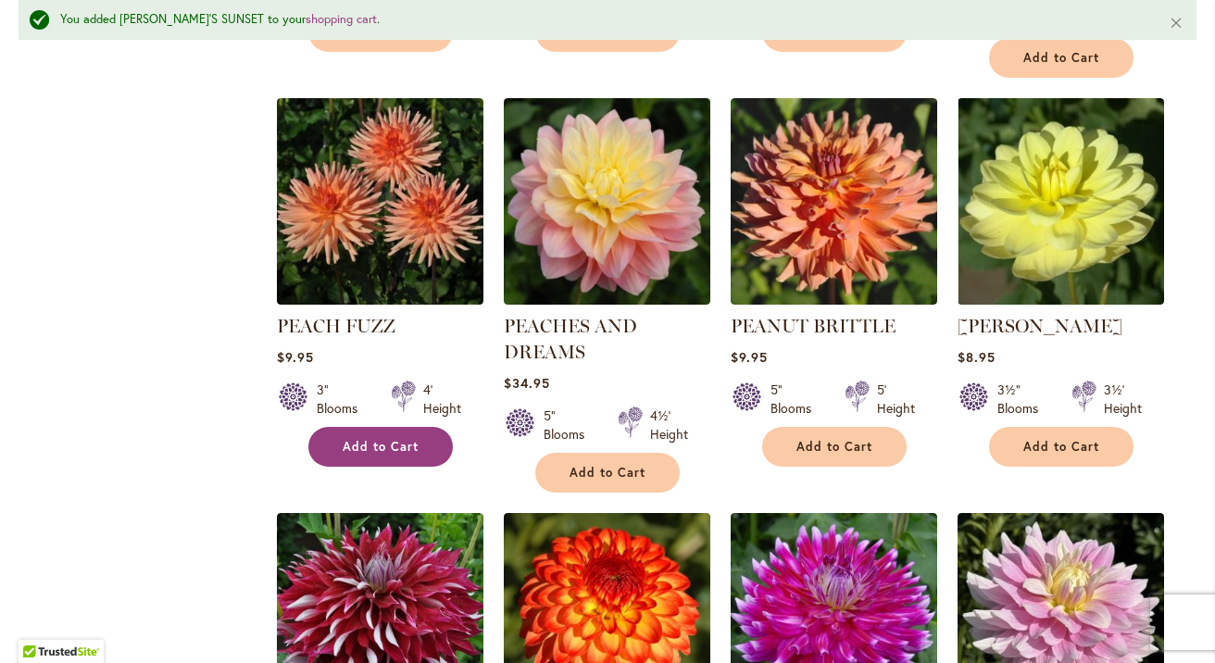
click at [407, 444] on span "Add to Cart" at bounding box center [381, 447] width 76 height 16
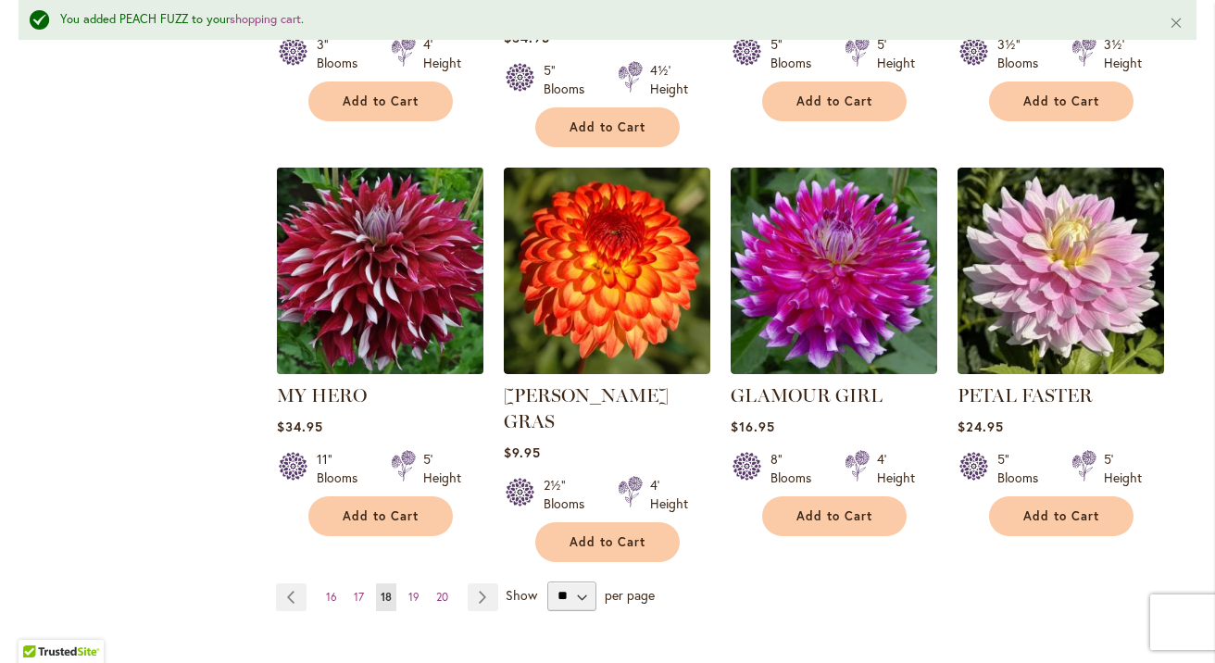
scroll to position [1526, 0]
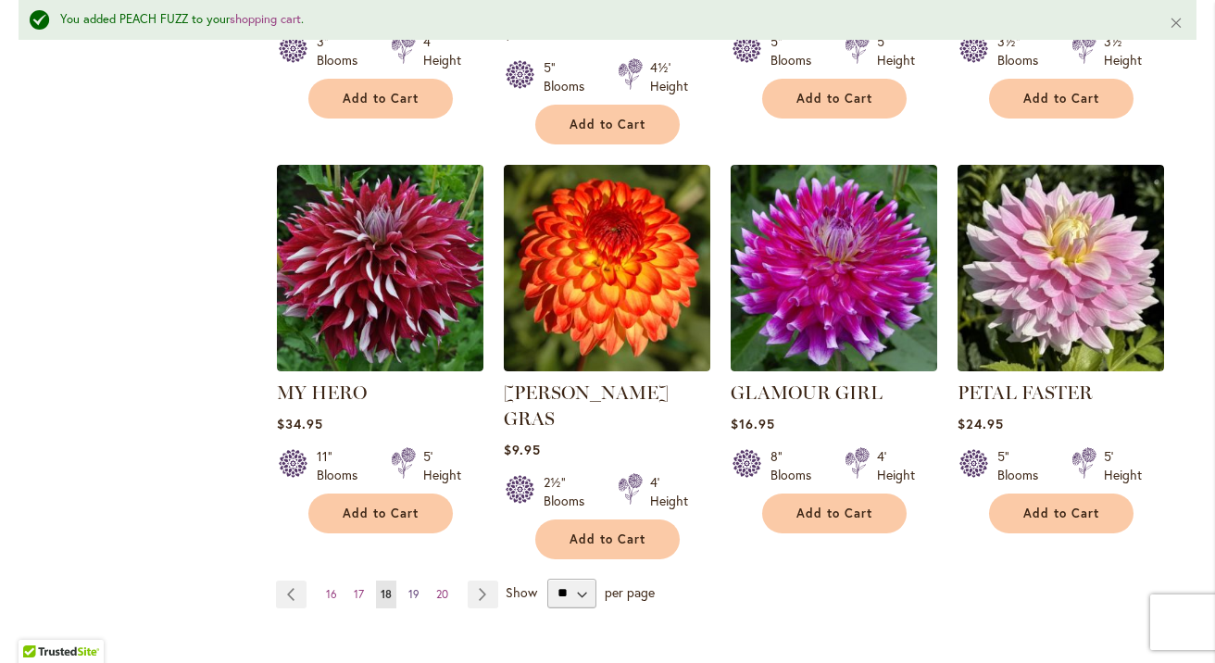
click at [415, 587] on span "19" at bounding box center [413, 594] width 11 height 14
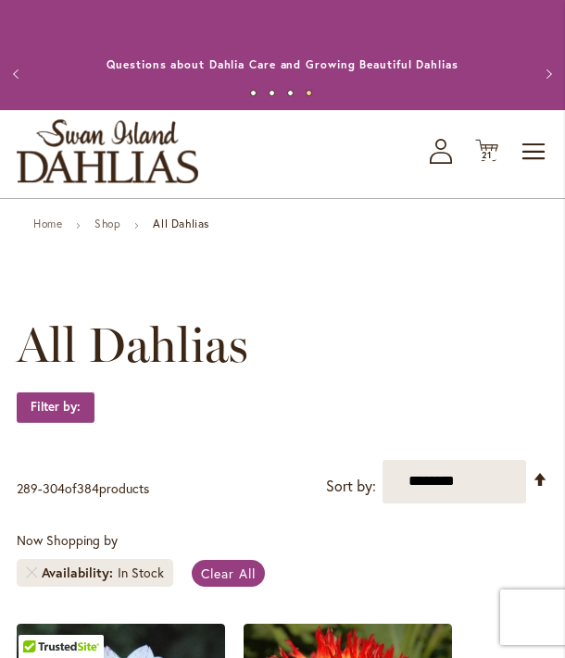
scroll to position [3291, 0]
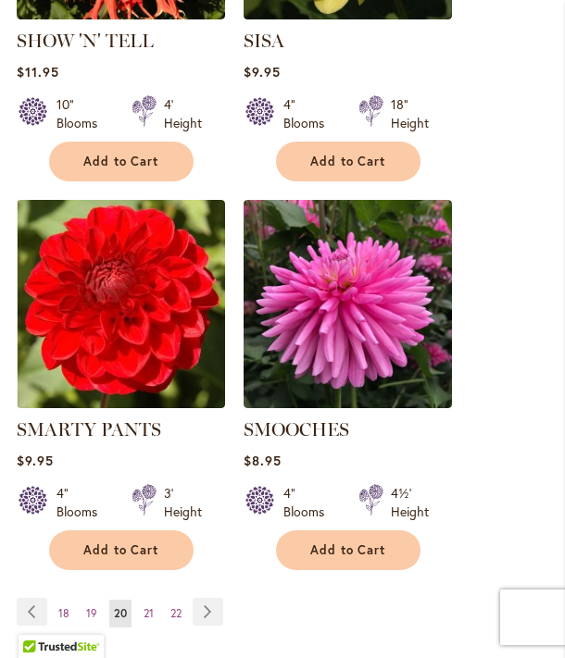
scroll to position [3176, 0]
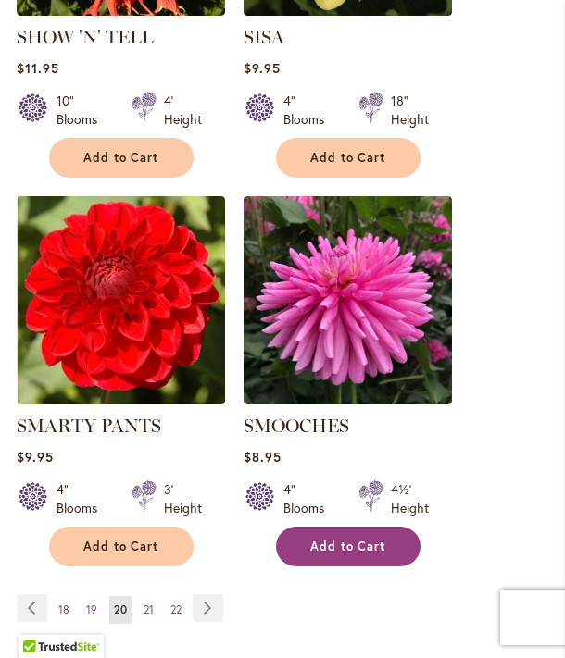
click at [353, 539] on span "Add to Cart" at bounding box center [348, 547] width 76 height 16
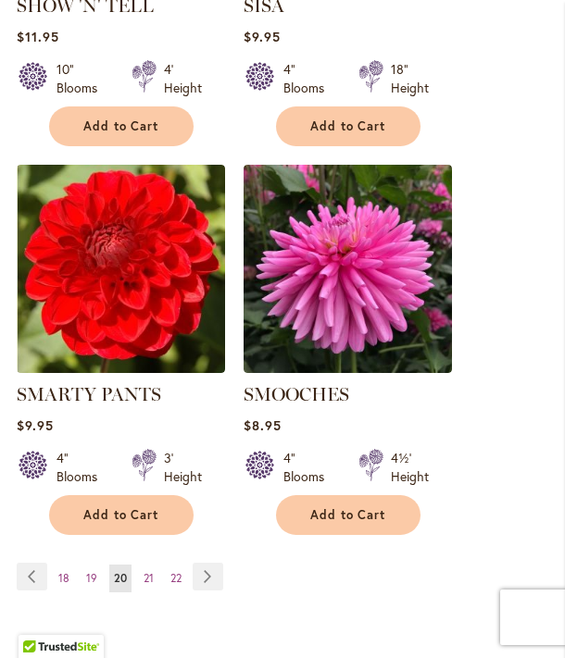
scroll to position [3260, 0]
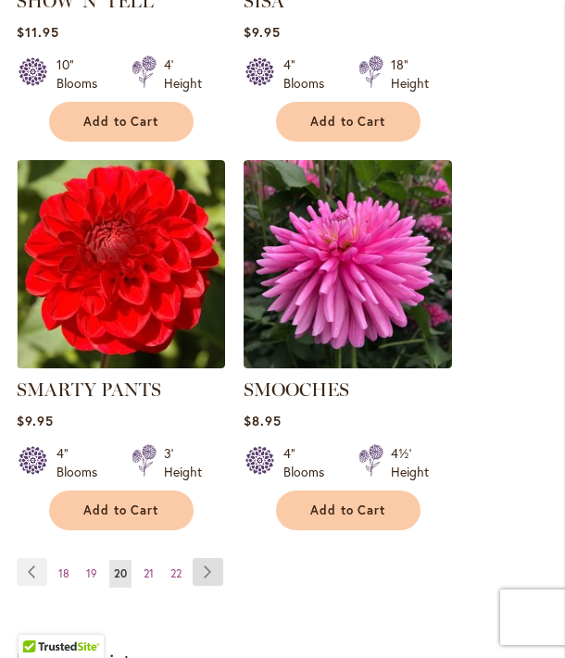
click at [210, 558] on link "Page Next" at bounding box center [208, 572] width 31 height 28
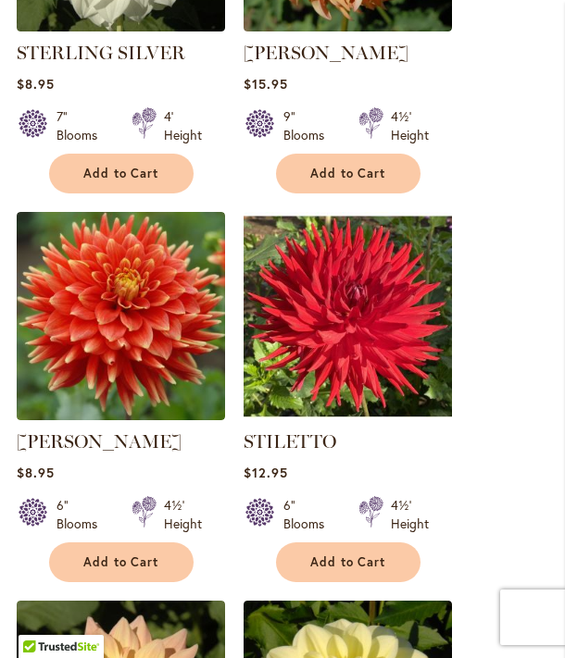
scroll to position [2367, 0]
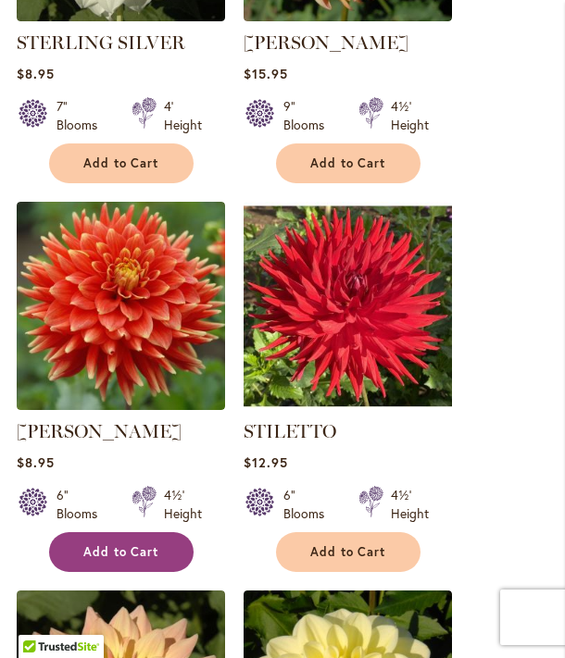
click at [132, 547] on span "Add to Cart" at bounding box center [121, 552] width 76 height 16
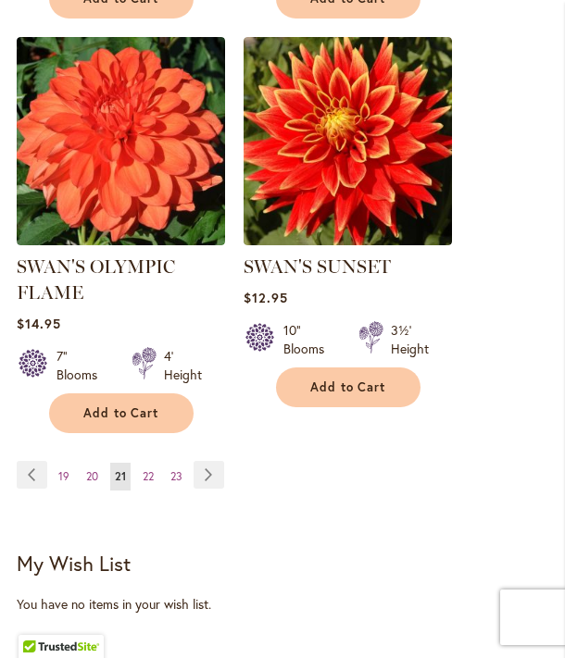
scroll to position [3367, 0]
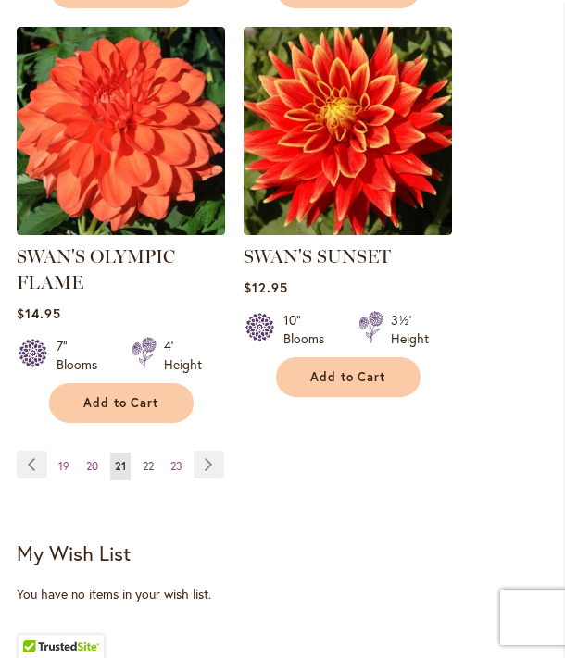
click at [148, 471] on span "22" at bounding box center [148, 466] width 11 height 14
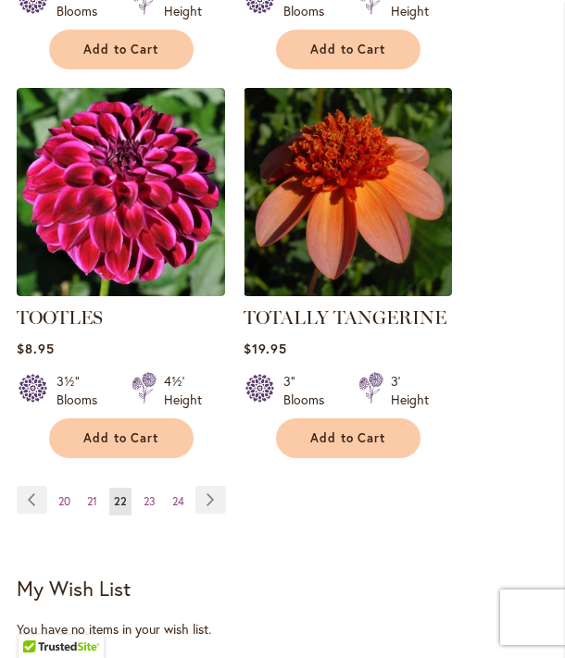
scroll to position [3258, 0]
click at [152, 502] on span "23" at bounding box center [150, 501] width 12 height 14
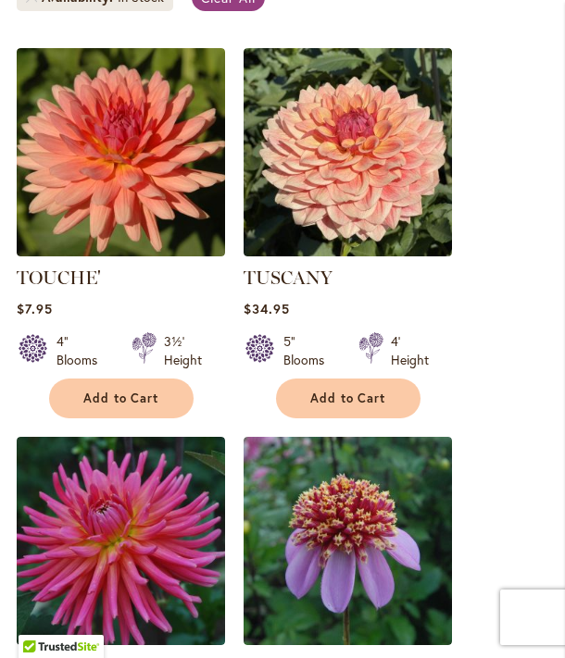
scroll to position [576, 0]
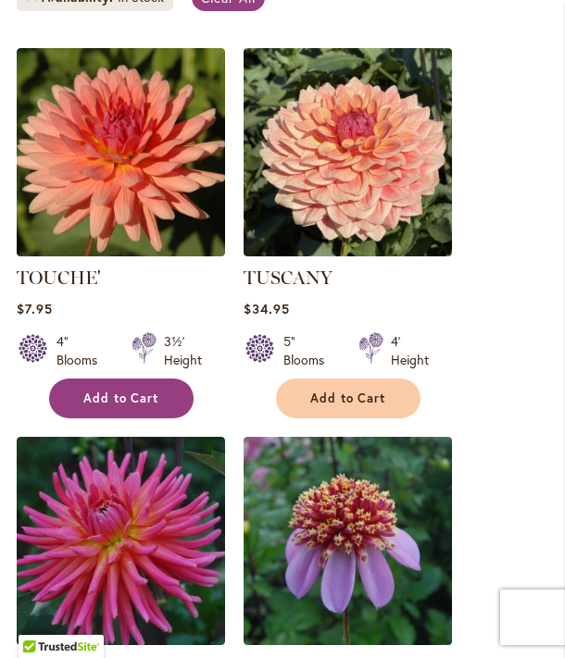
click at [141, 397] on span "Add to Cart" at bounding box center [121, 399] width 76 height 16
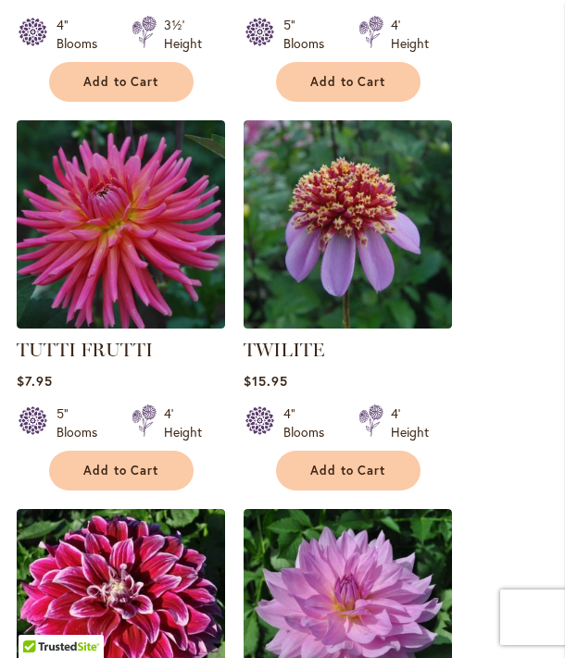
scroll to position [957, 0]
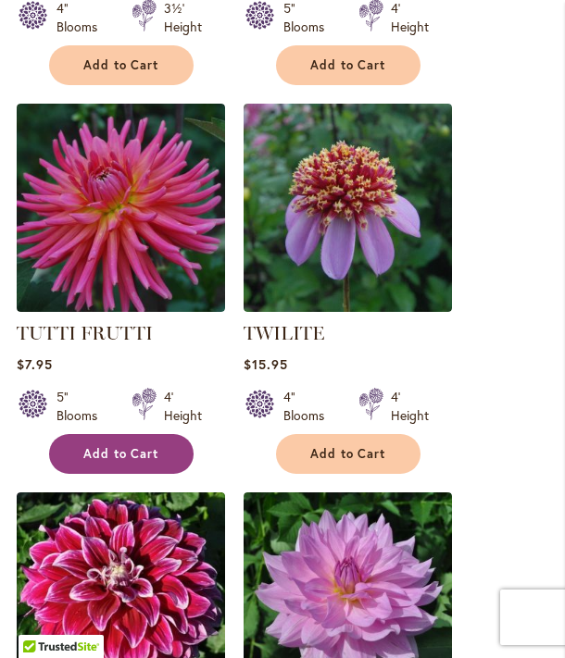
click at [163, 456] on button "Add to Cart" at bounding box center [121, 454] width 144 height 40
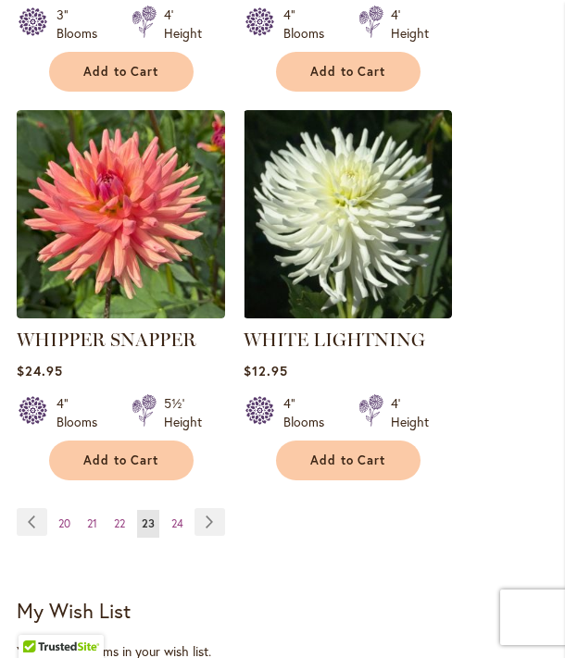
scroll to position [3325, 0]
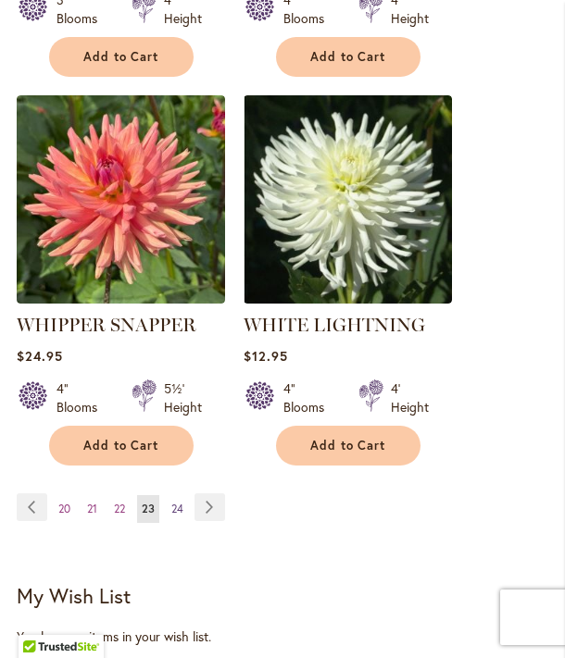
click at [179, 502] on span "24" at bounding box center [177, 509] width 12 height 14
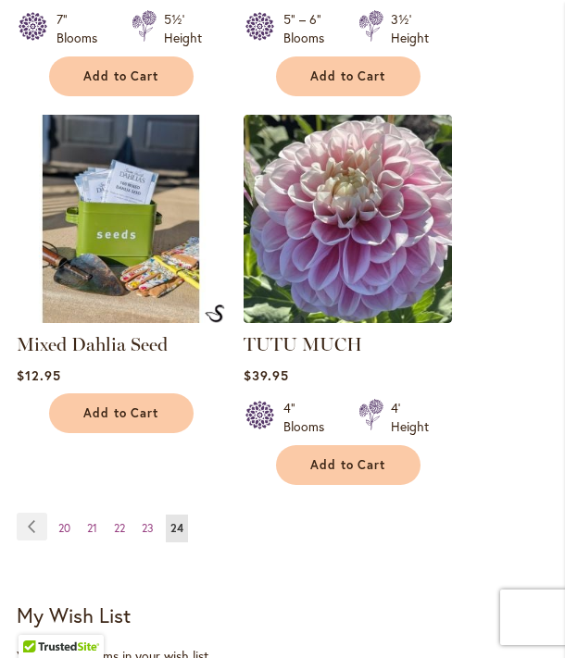
scroll to position [3256, 0]
